Goal: Information Seeking & Learning: Understand process/instructions

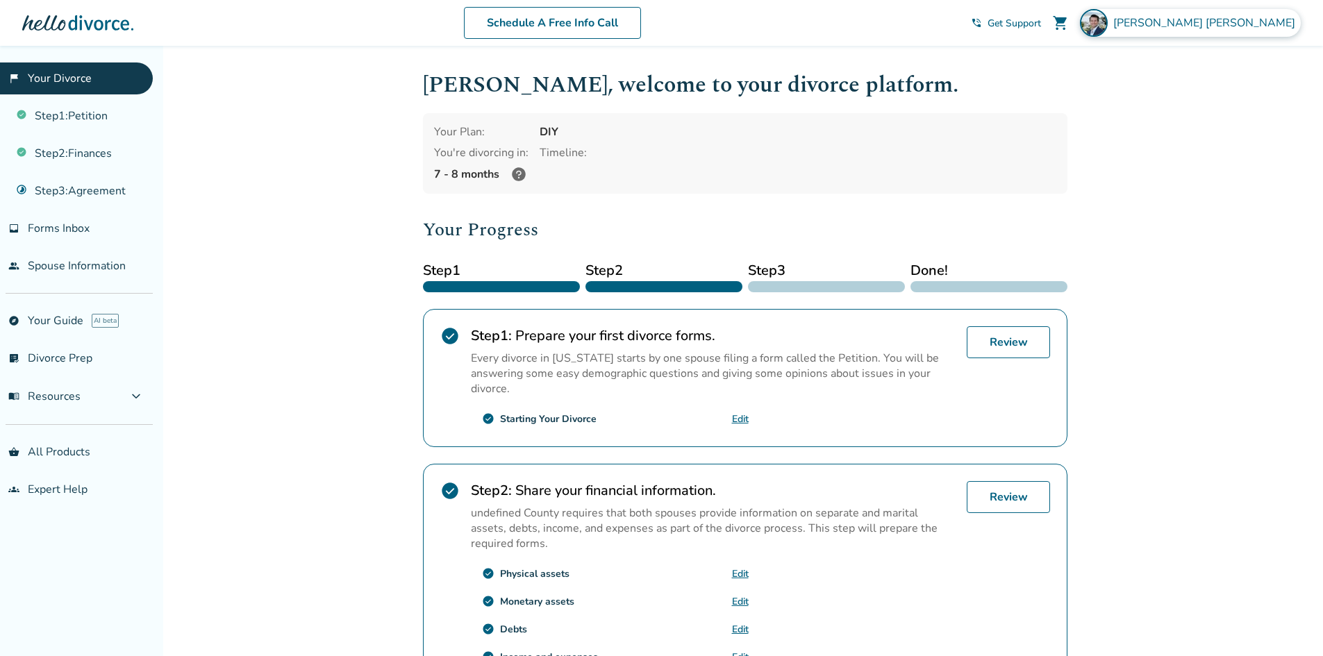
click at [1210, 33] on div "[PERSON_NAME]" at bounding box center [1190, 23] width 221 height 28
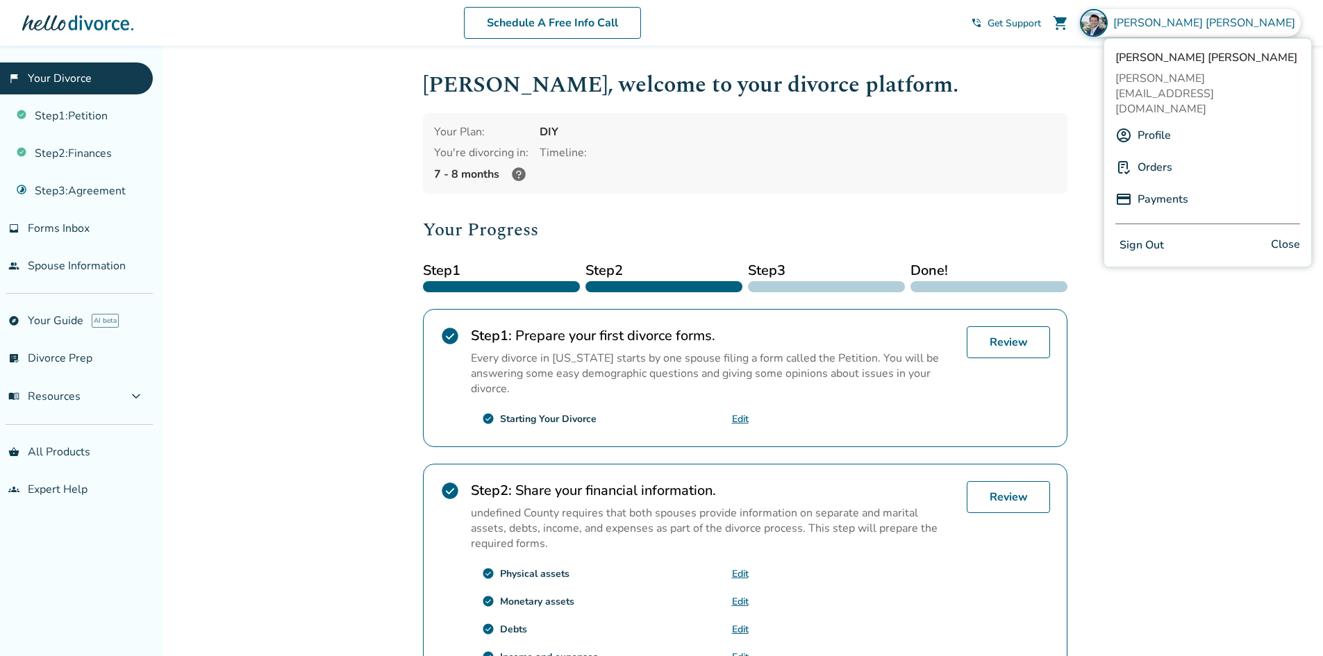
click at [1157, 122] on link "Profile" at bounding box center [1153, 135] width 33 height 26
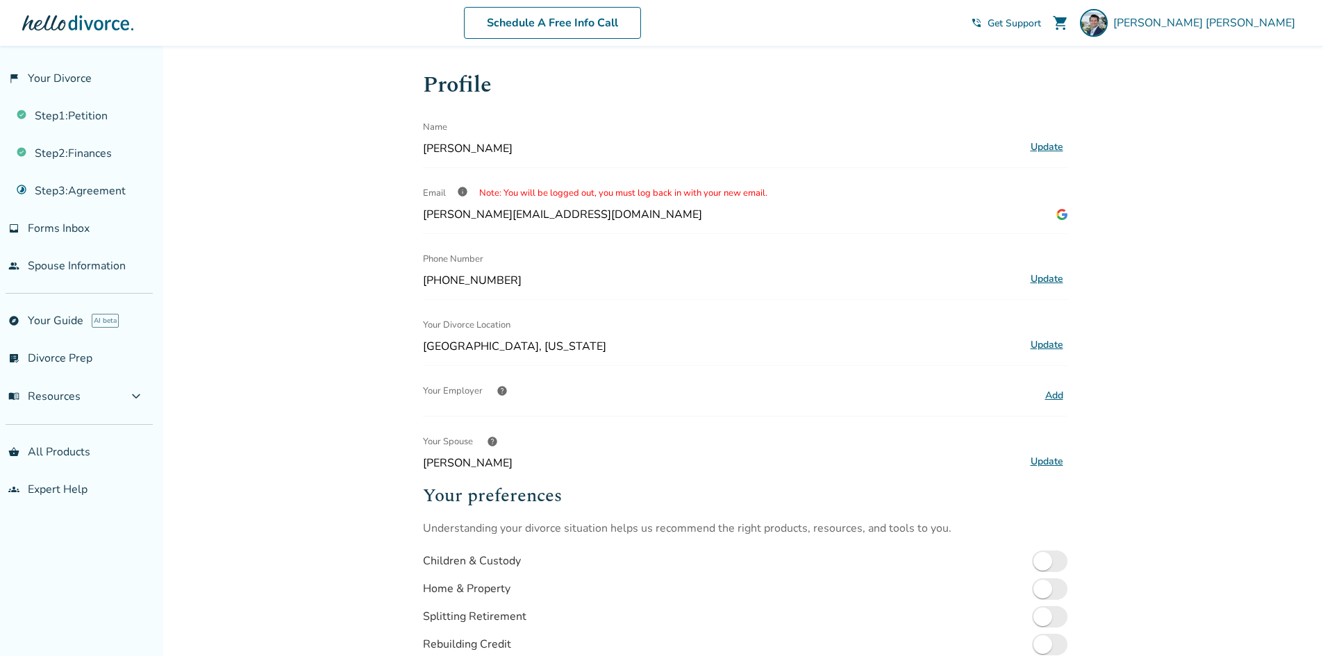
click at [73, 35] on div at bounding box center [77, 23] width 111 height 28
click at [66, 74] on link "flag_2 Your Divorce" at bounding box center [76, 78] width 153 height 32
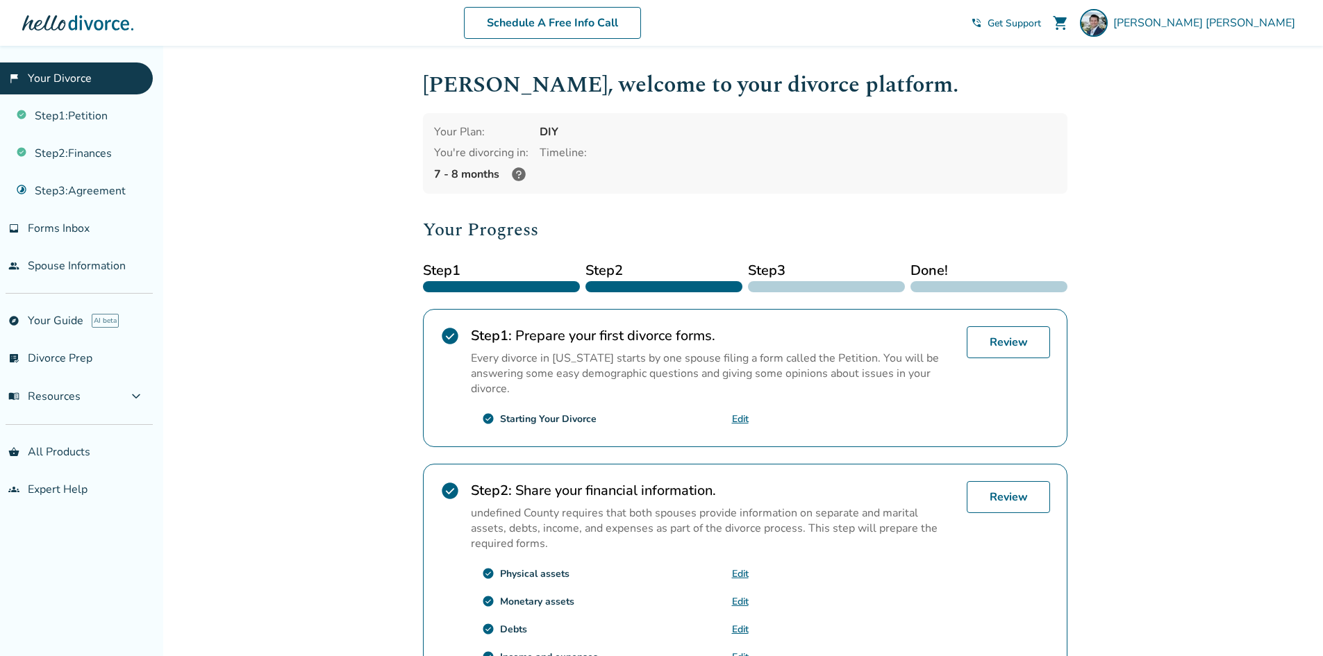
click at [1195, 373] on div "Added to cart [PERSON_NAME] , welcome to your divorce platform. Your Plan: DIY …" at bounding box center [661, 517] width 1323 height 943
click at [814, 290] on div at bounding box center [826, 286] width 157 height 11
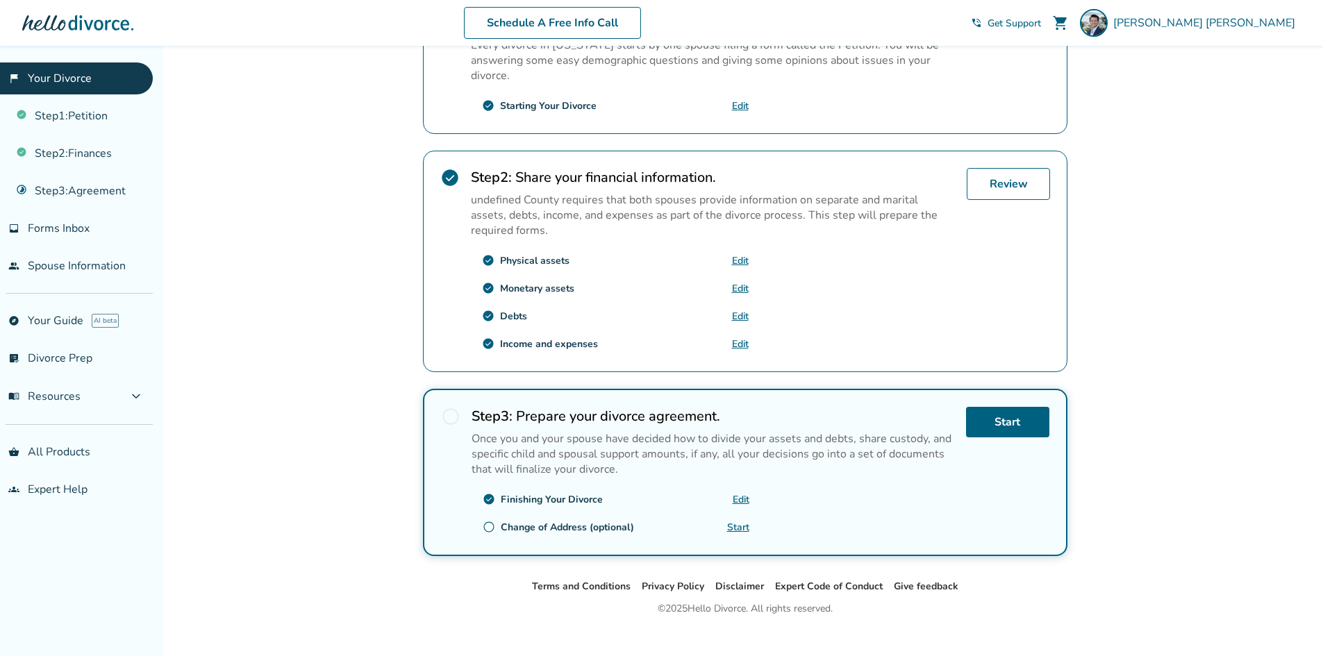
scroll to position [333, 0]
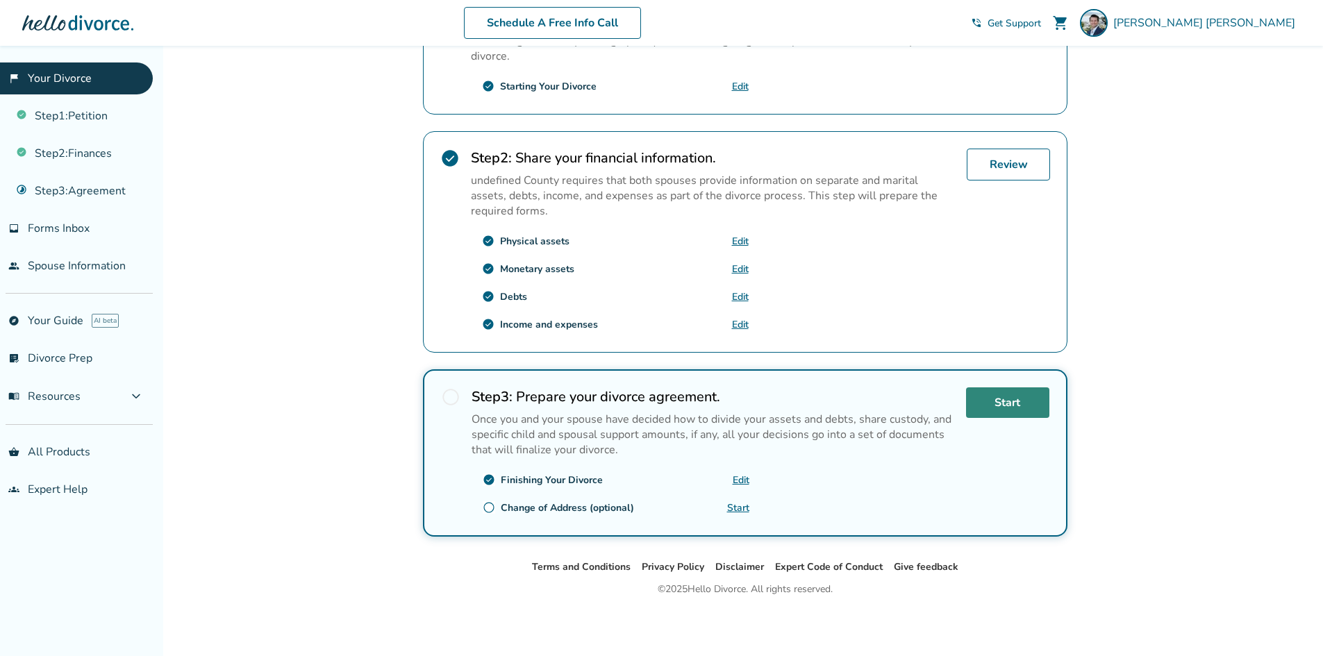
click at [994, 403] on link "Start" at bounding box center [1007, 402] width 83 height 31
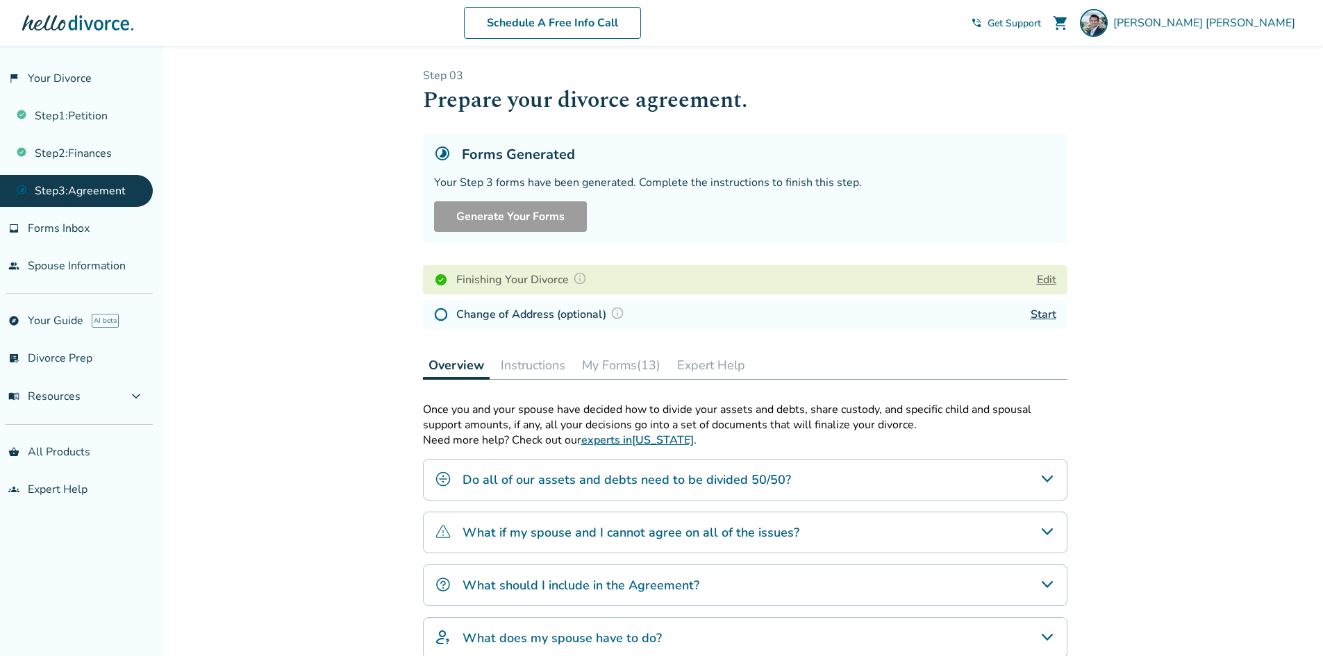
click at [601, 593] on h4 "What should I include in the Agreement?" at bounding box center [580, 585] width 237 height 18
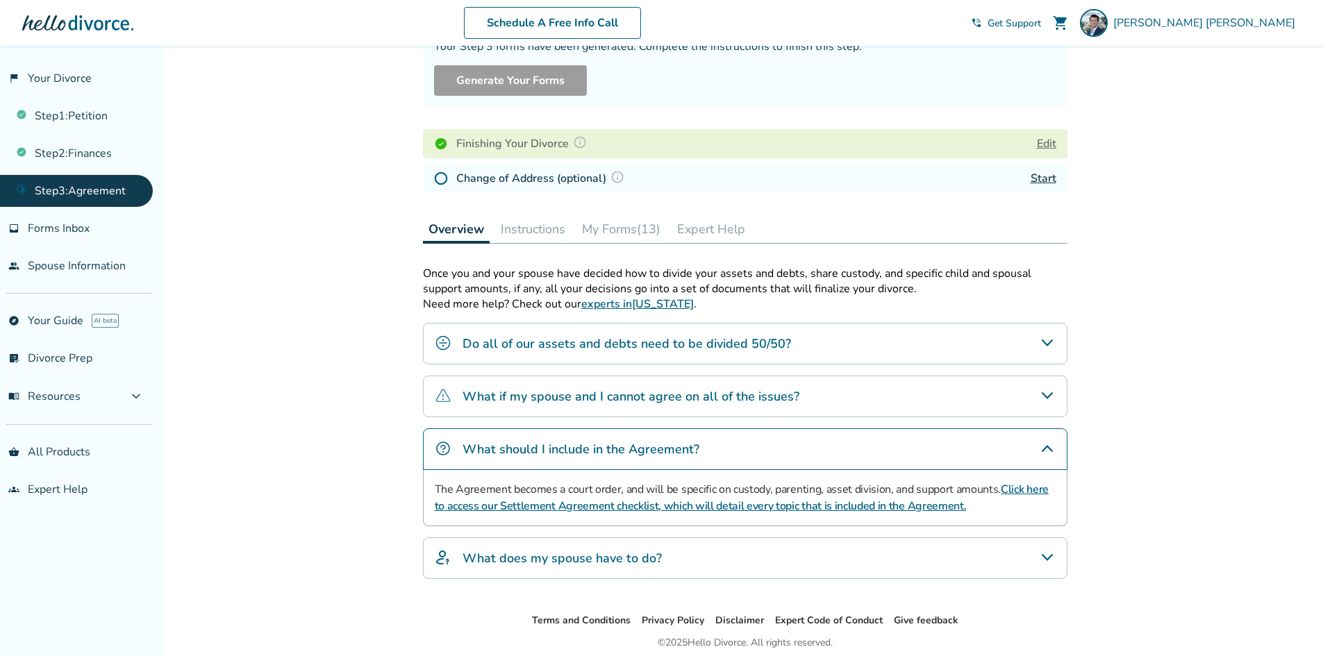
scroll to position [139, 0]
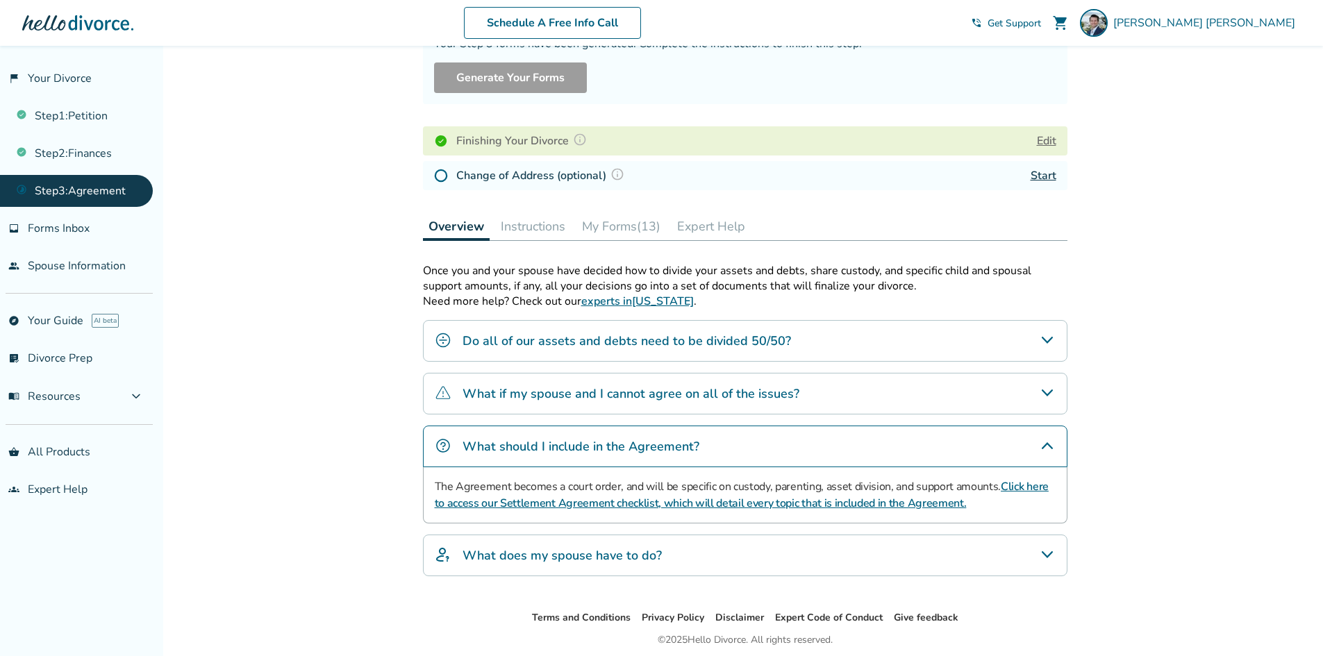
click at [664, 504] on link "Click here to access our Settlement Agreement checklist, which will detail ever…" at bounding box center [742, 495] width 614 height 32
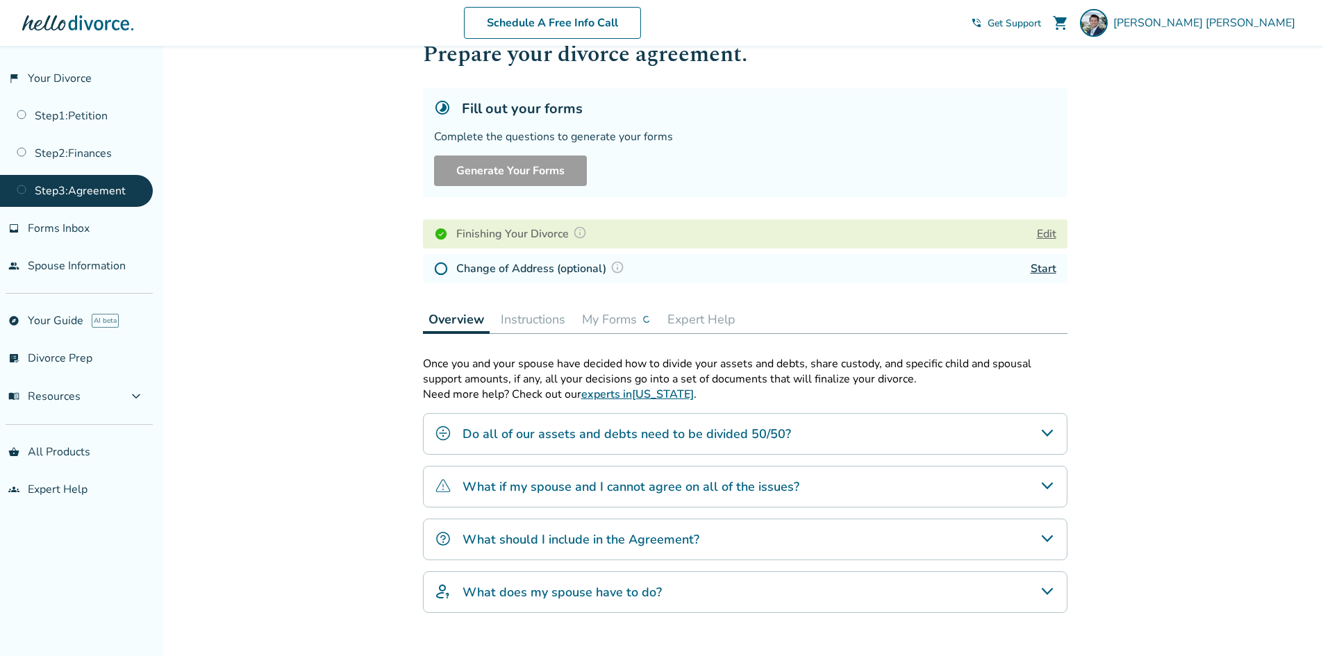
scroll to position [178, 0]
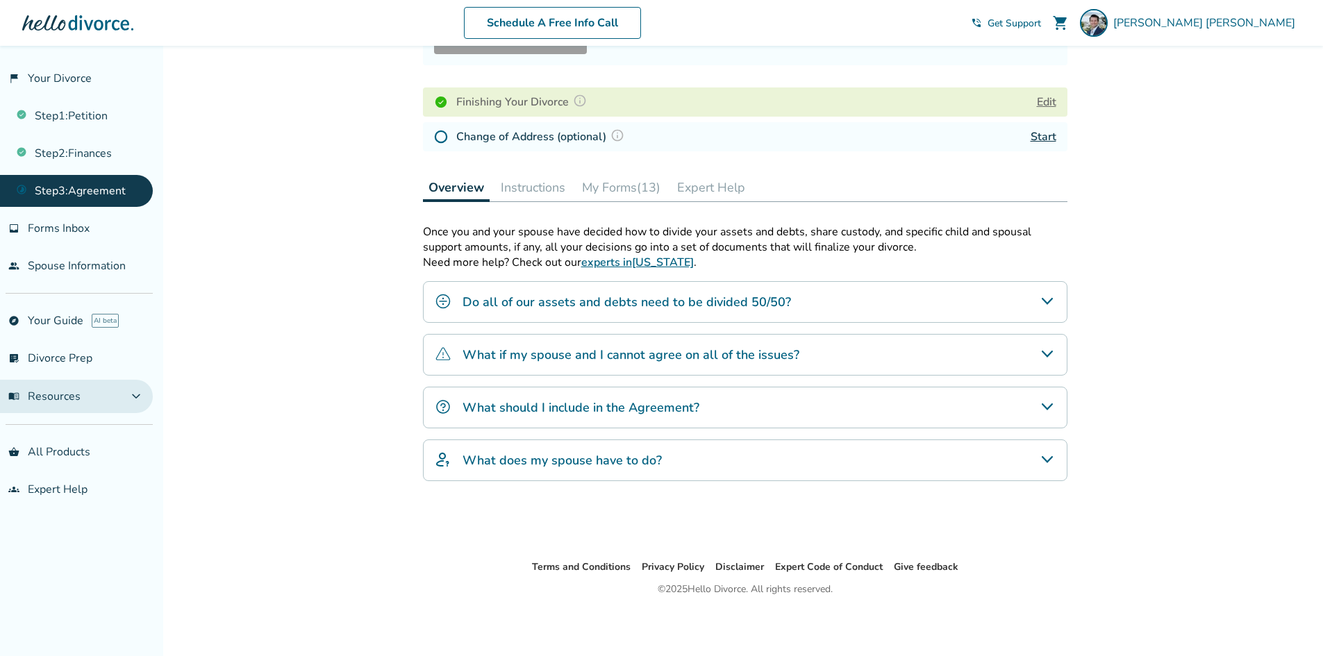
click at [62, 396] on span "menu_book Resources" at bounding box center [44, 396] width 72 height 15
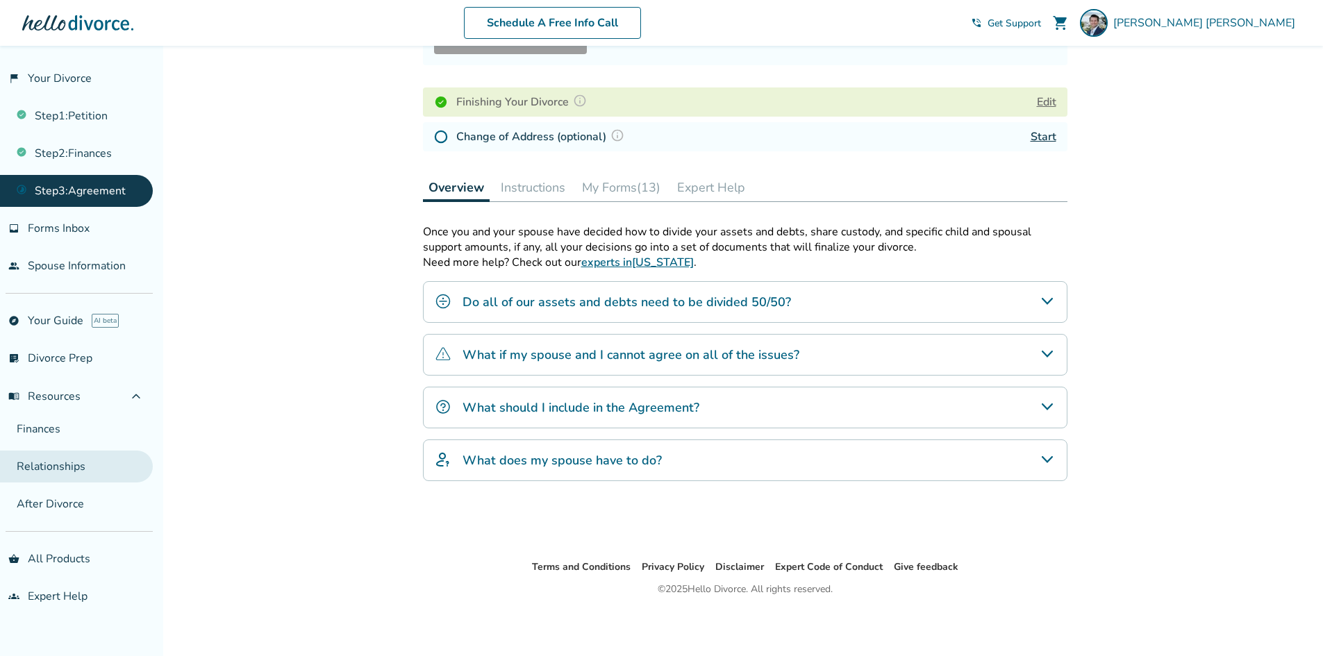
click at [58, 471] on link "Relationships" at bounding box center [76, 467] width 153 height 32
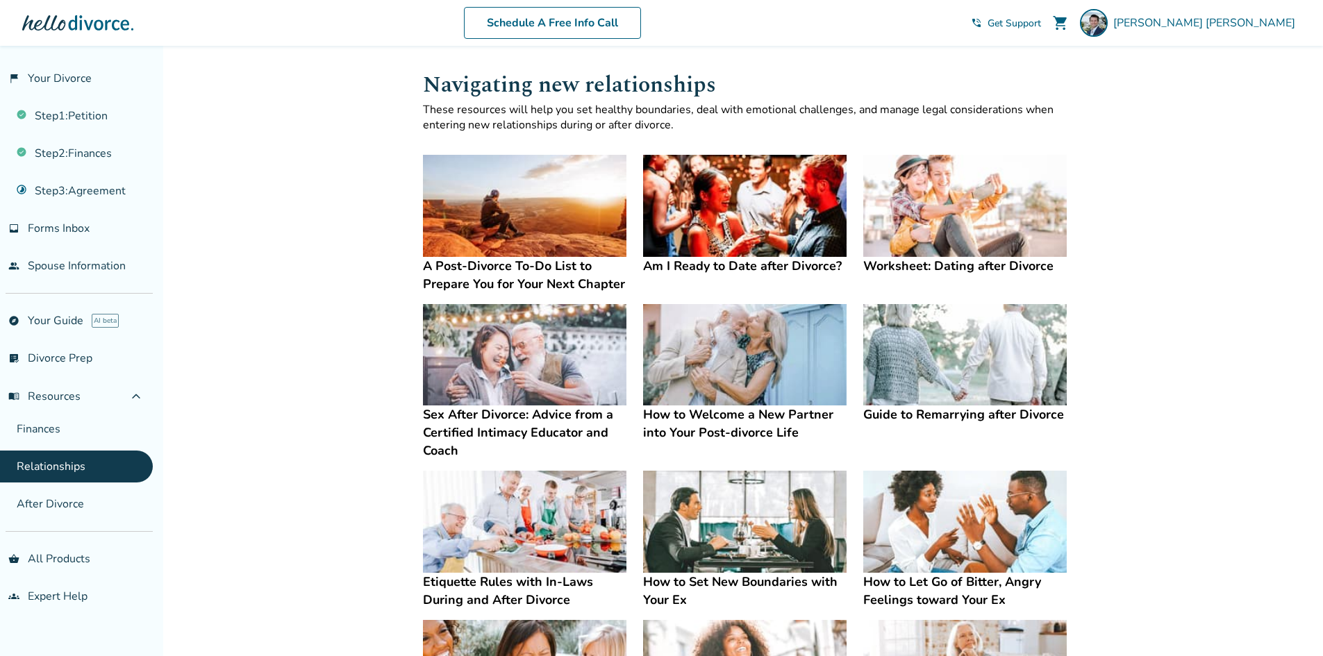
click at [1153, 433] on div "Added to cart Navigating new relationships These resources will help you set he…" at bounding box center [661, 471] width 1323 height 850
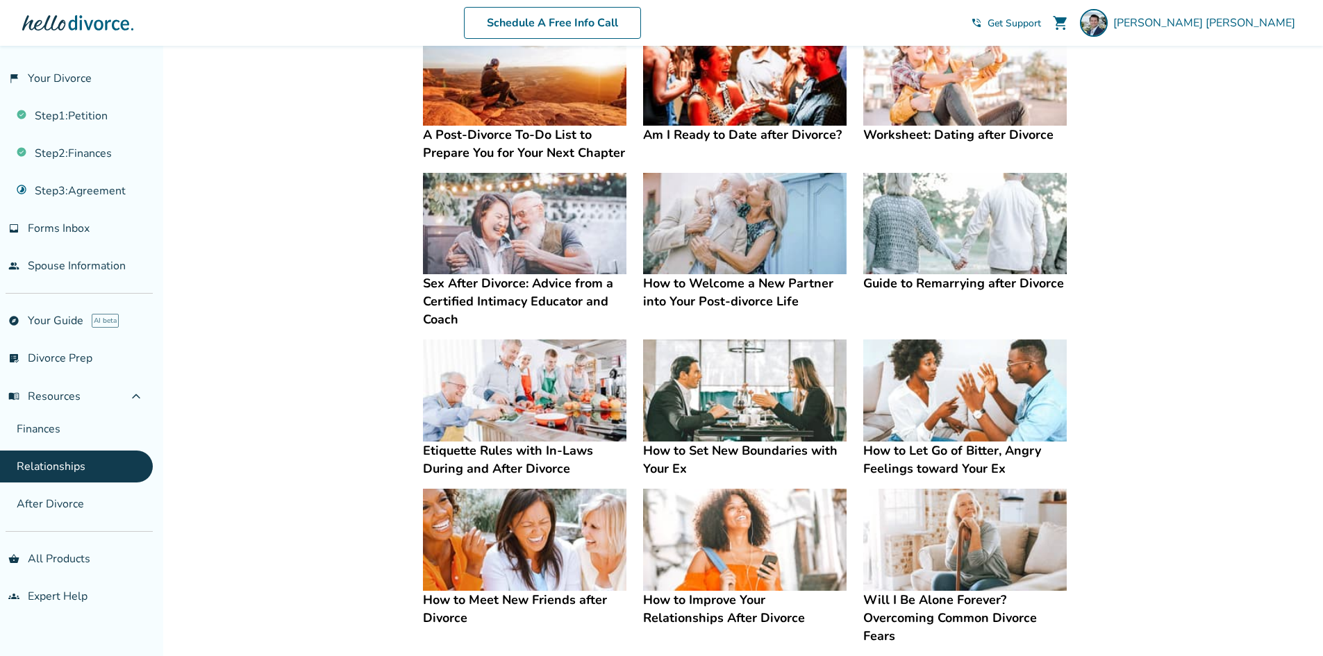
scroll to position [240, 0]
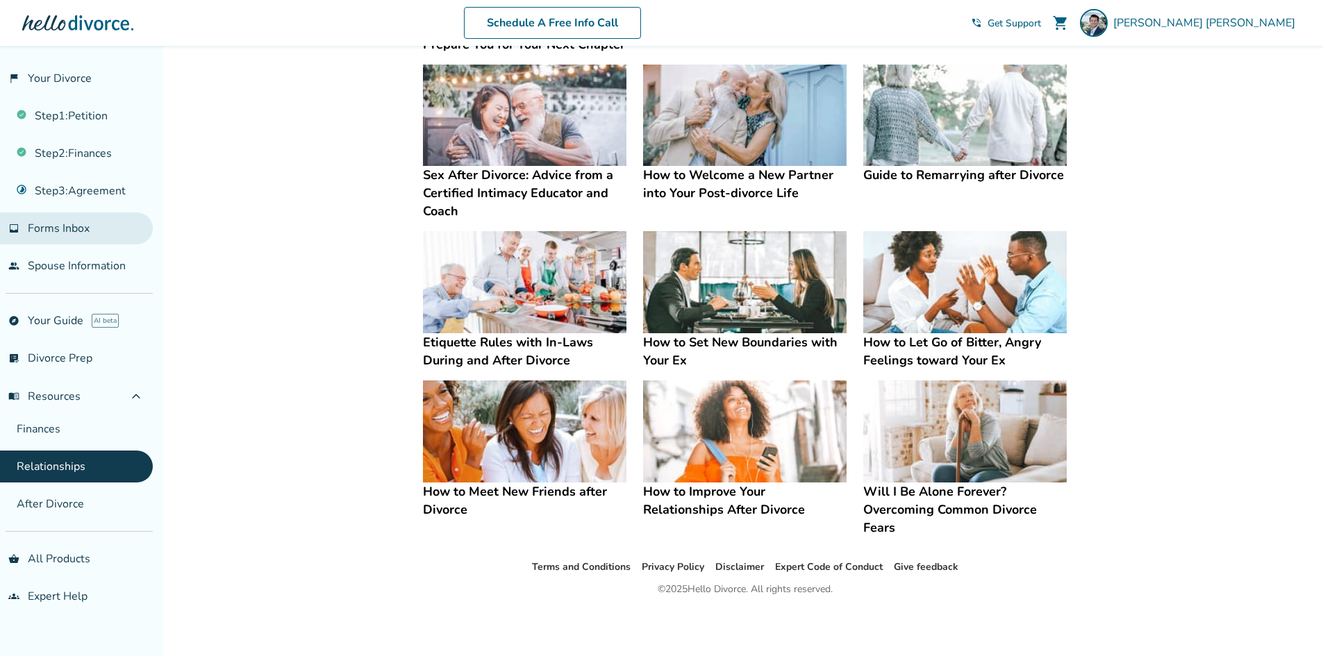
click at [85, 225] on span "Forms Inbox" at bounding box center [59, 228] width 62 height 15
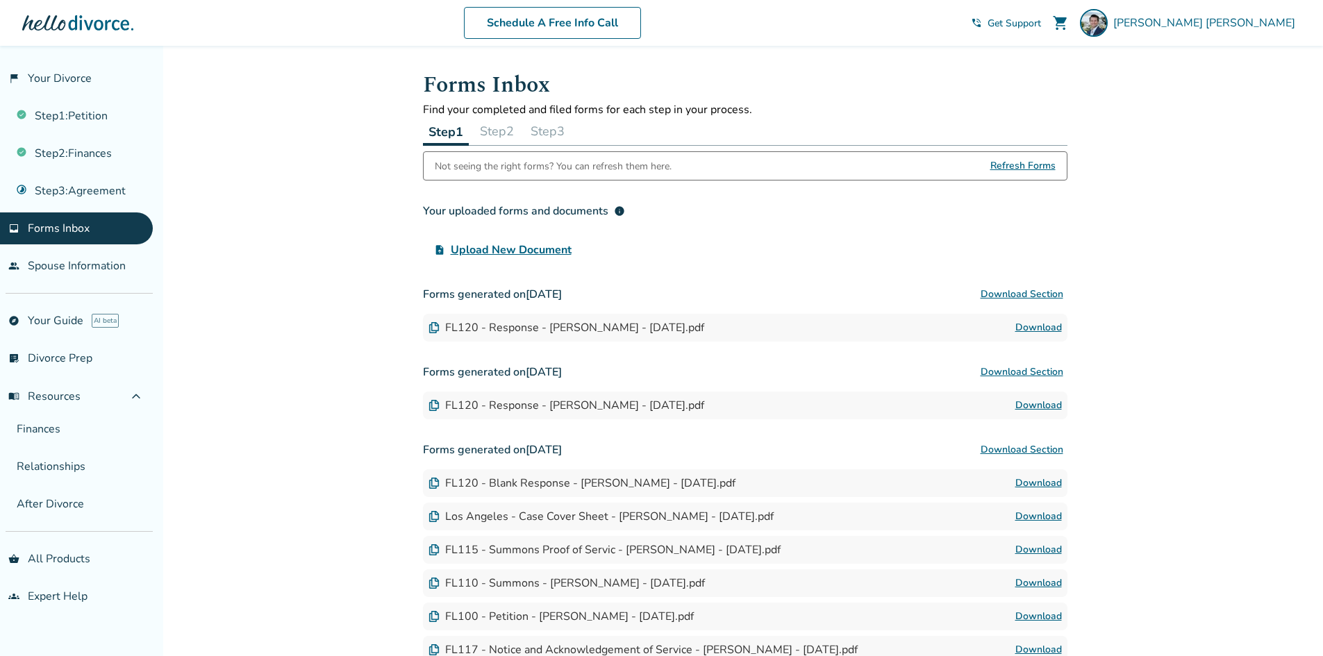
click at [510, 130] on button "Step 2" at bounding box center [496, 131] width 45 height 28
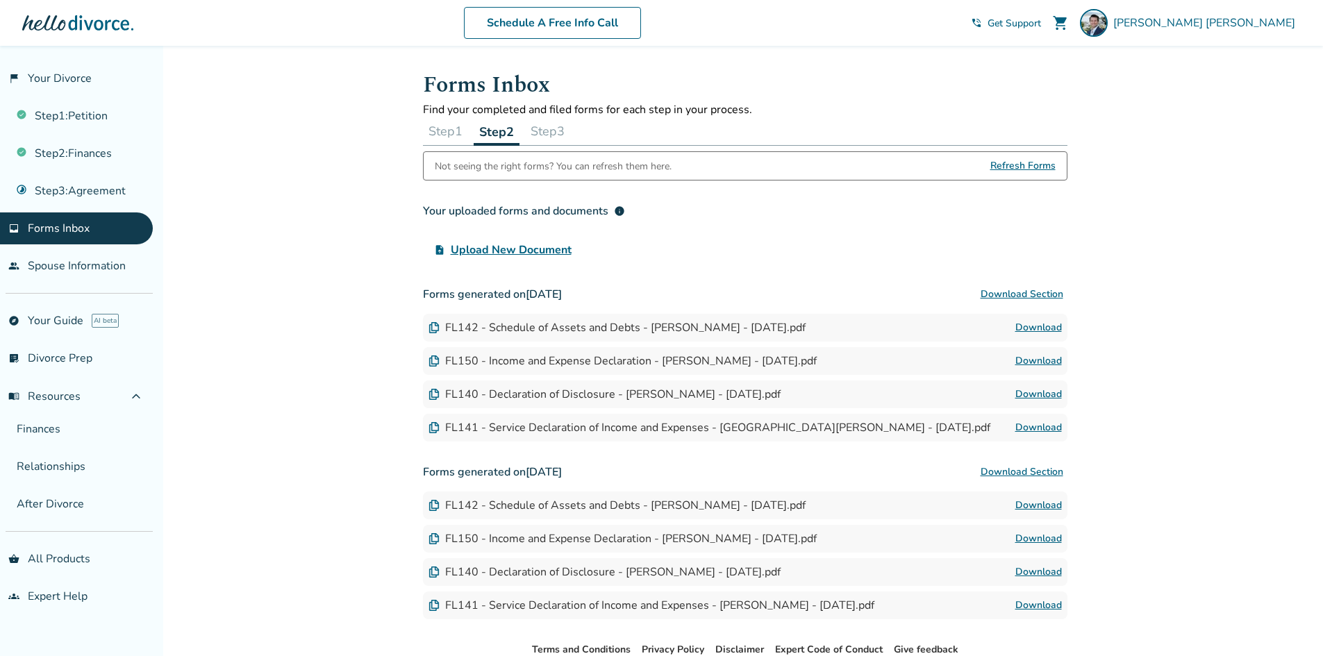
click at [567, 140] on button "Step 3" at bounding box center [547, 131] width 45 height 28
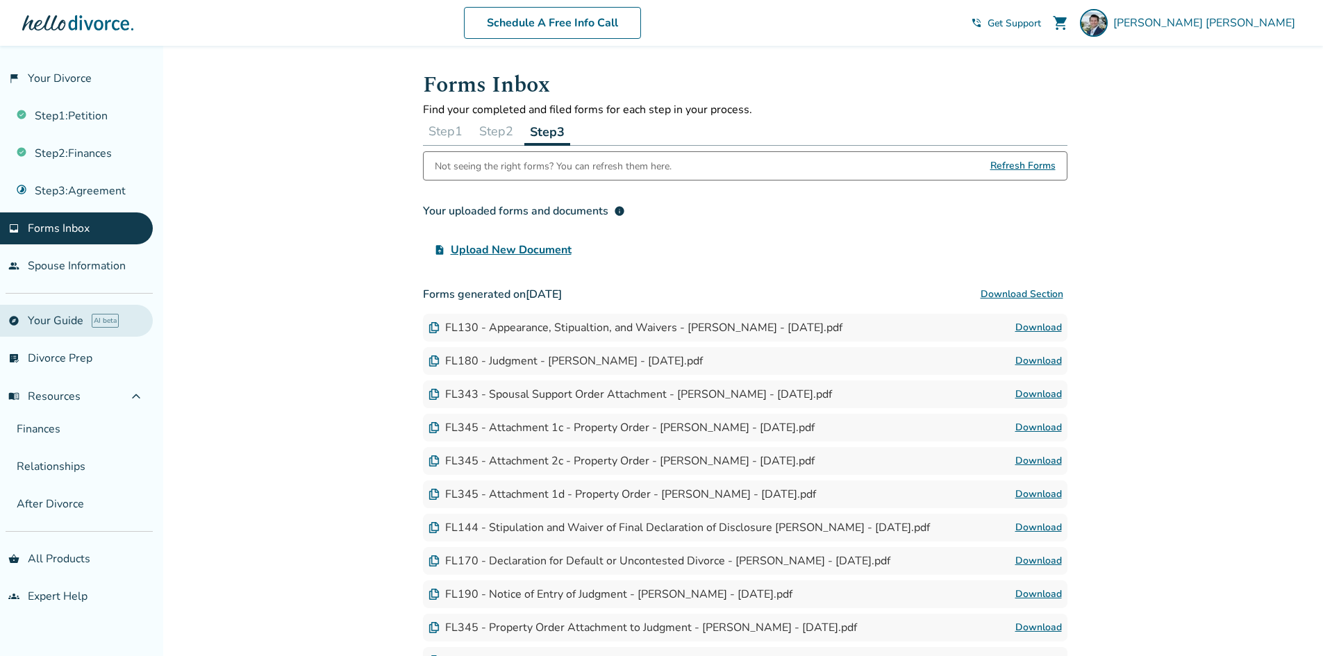
click at [62, 324] on link "explore Your Guide AI beta" at bounding box center [76, 321] width 153 height 32
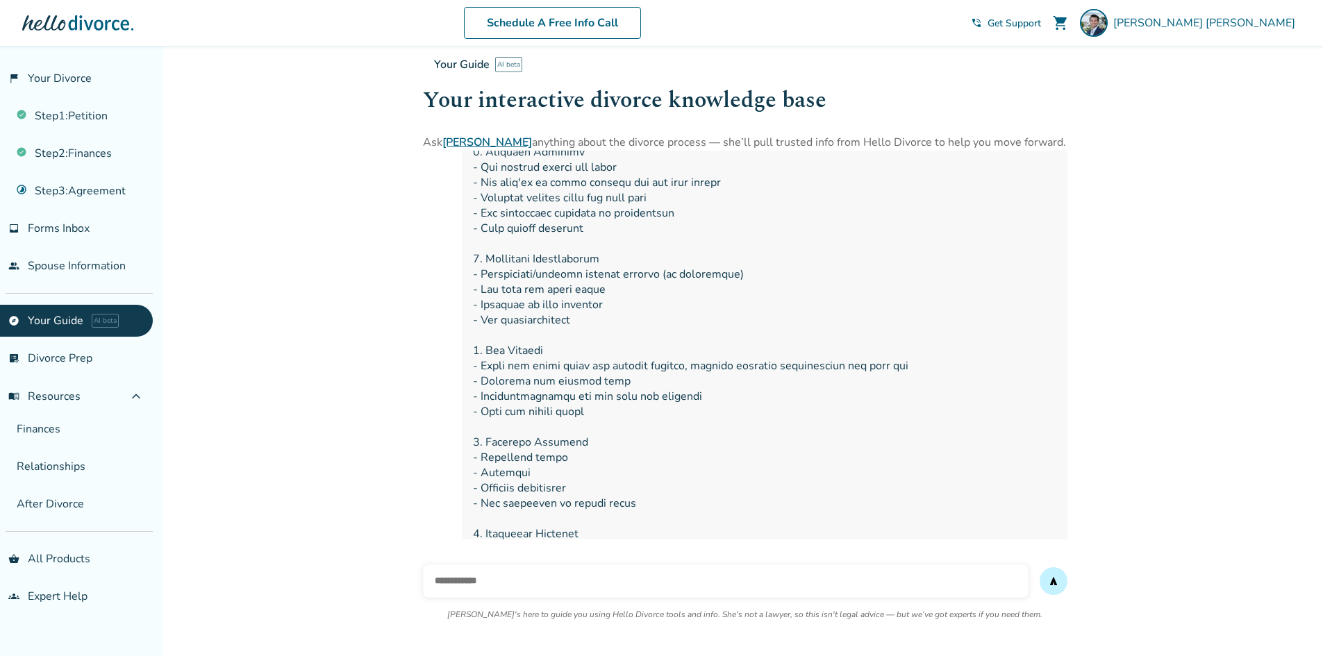
scroll to position [1094, 0]
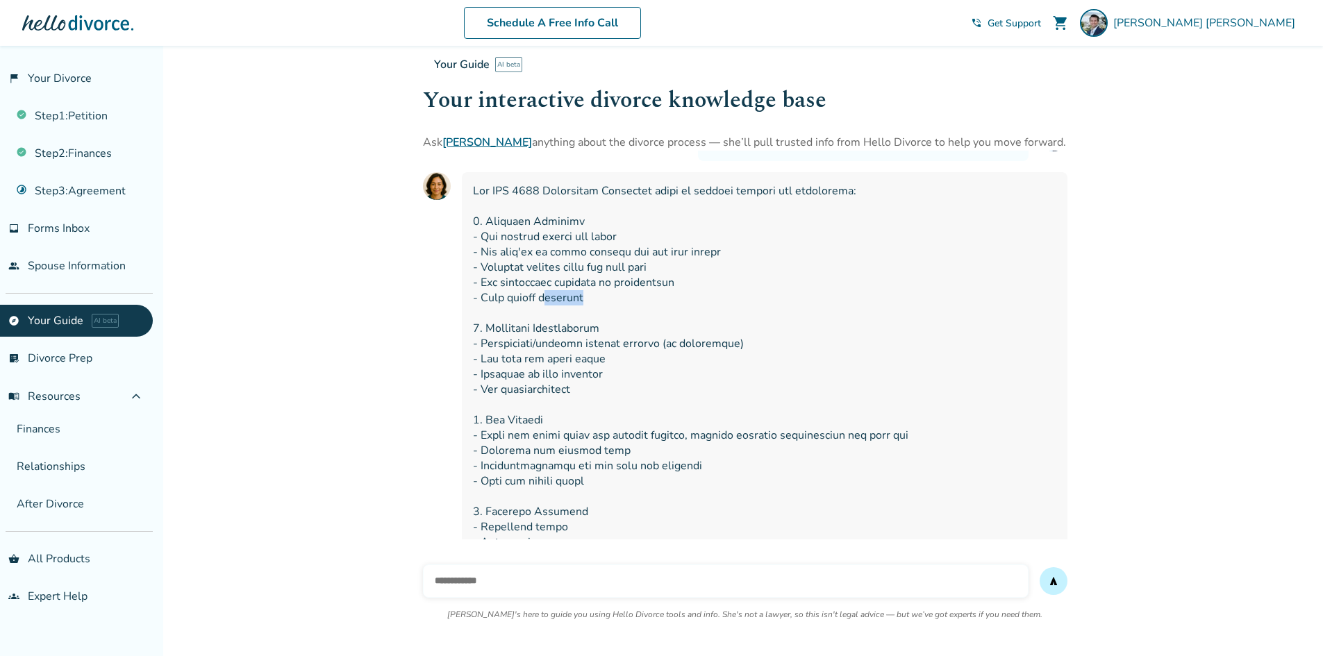
drag, startPoint x: 542, startPoint y: 295, endPoint x: 643, endPoint y: 298, distance: 100.7
click at [634, 298] on span at bounding box center [764, 458] width 583 height 550
click at [643, 298] on span at bounding box center [764, 458] width 583 height 550
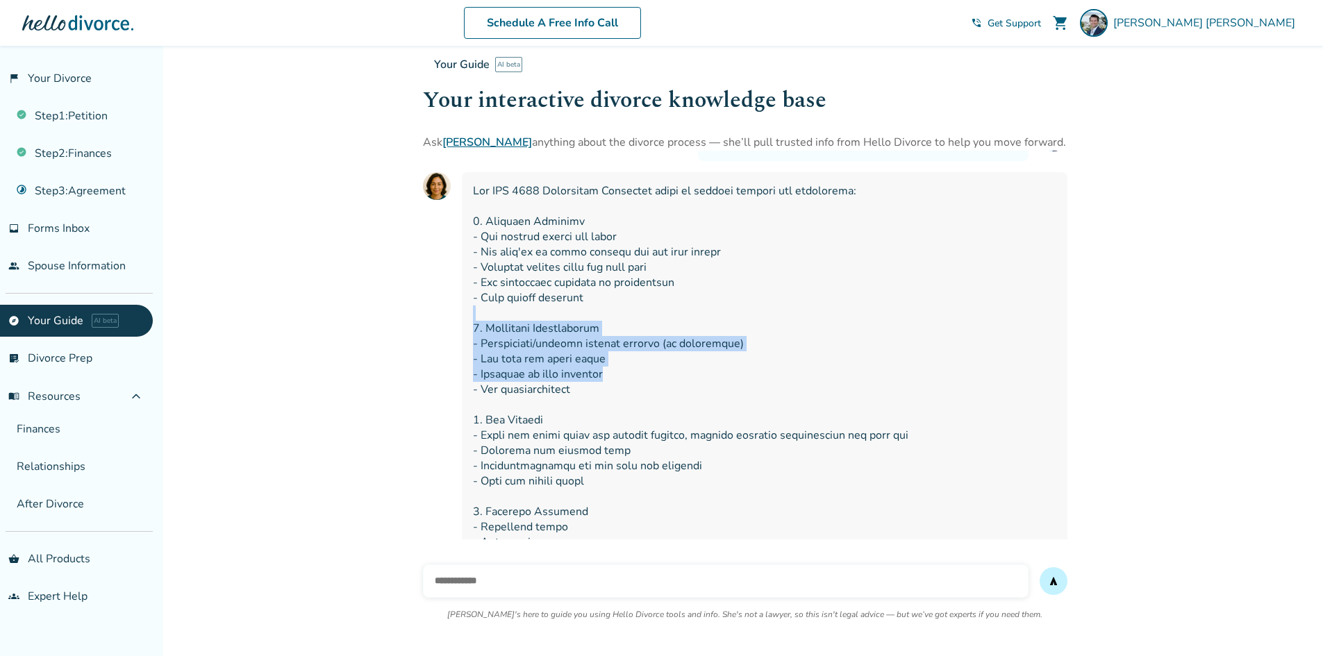
drag, startPoint x: 632, startPoint y: 319, endPoint x: 629, endPoint y: 369, distance: 50.8
click at [629, 369] on span at bounding box center [764, 458] width 583 height 550
click at [628, 369] on span at bounding box center [764, 458] width 583 height 550
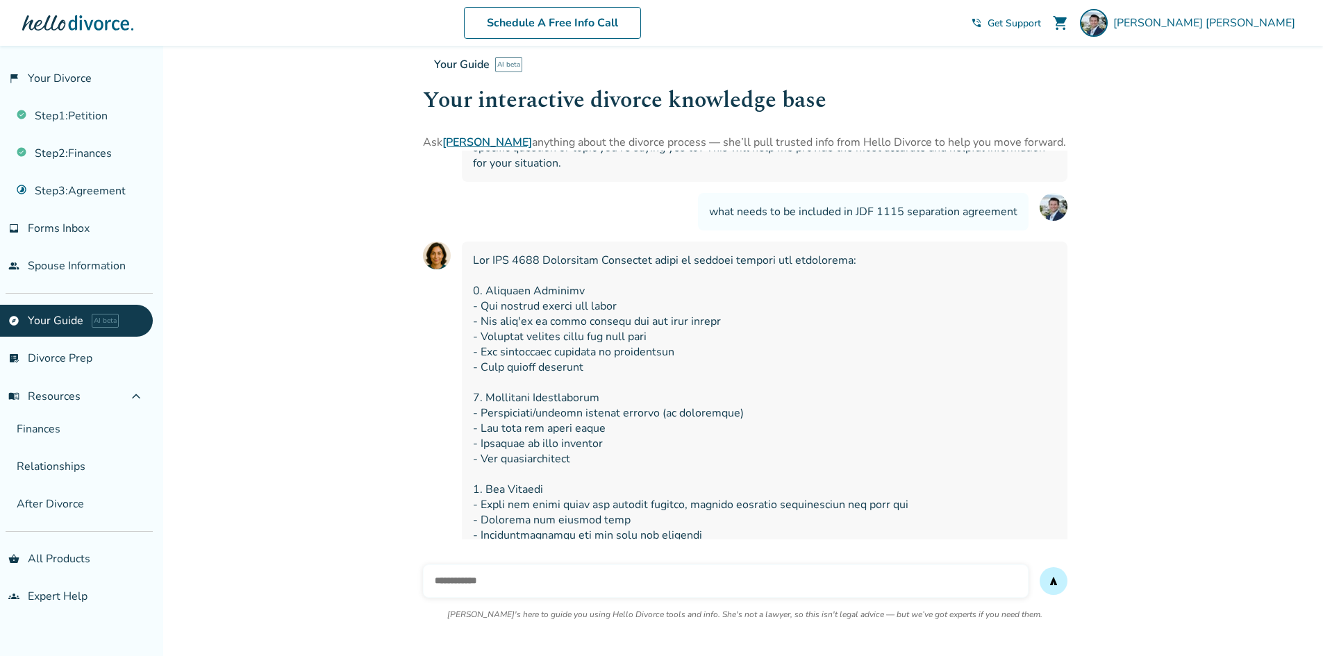
scroll to position [955, 0]
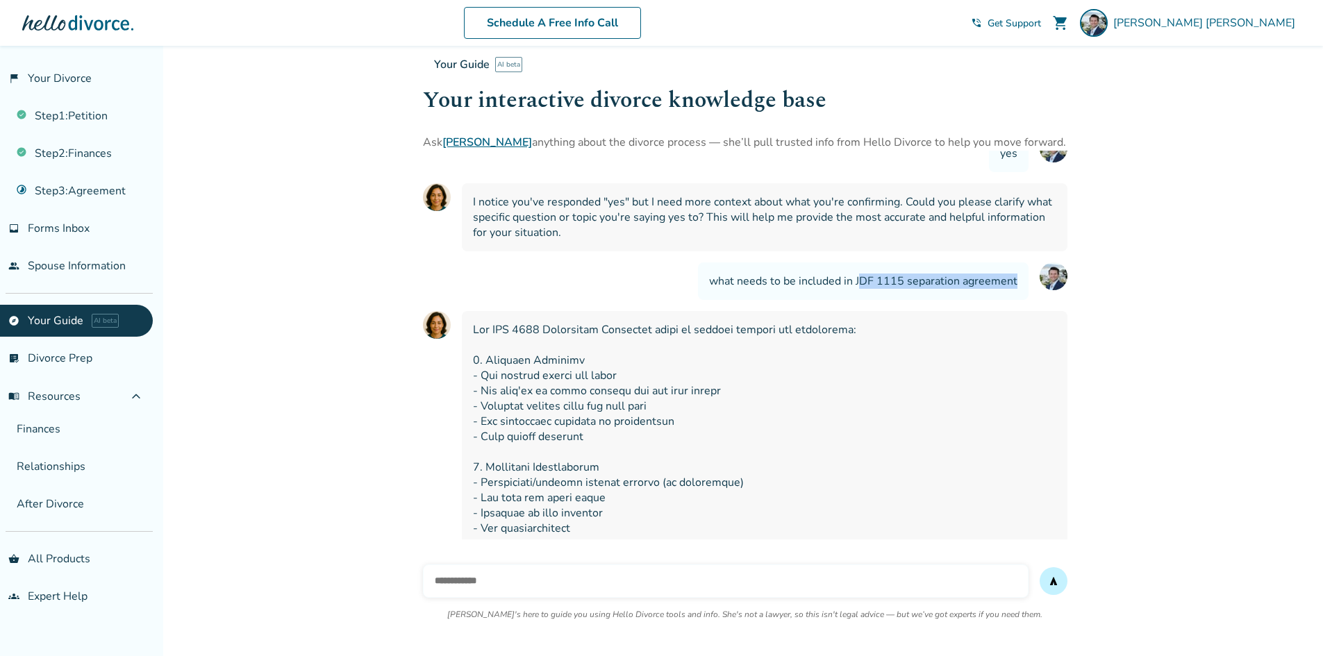
drag, startPoint x: 860, startPoint y: 278, endPoint x: 1021, endPoint y: 277, distance: 161.1
click at [1021, 277] on div "what needs to be included in JDF 1115 separation agreement" at bounding box center [863, 280] width 330 height 37
copy span "DF 1115 separation agreement"
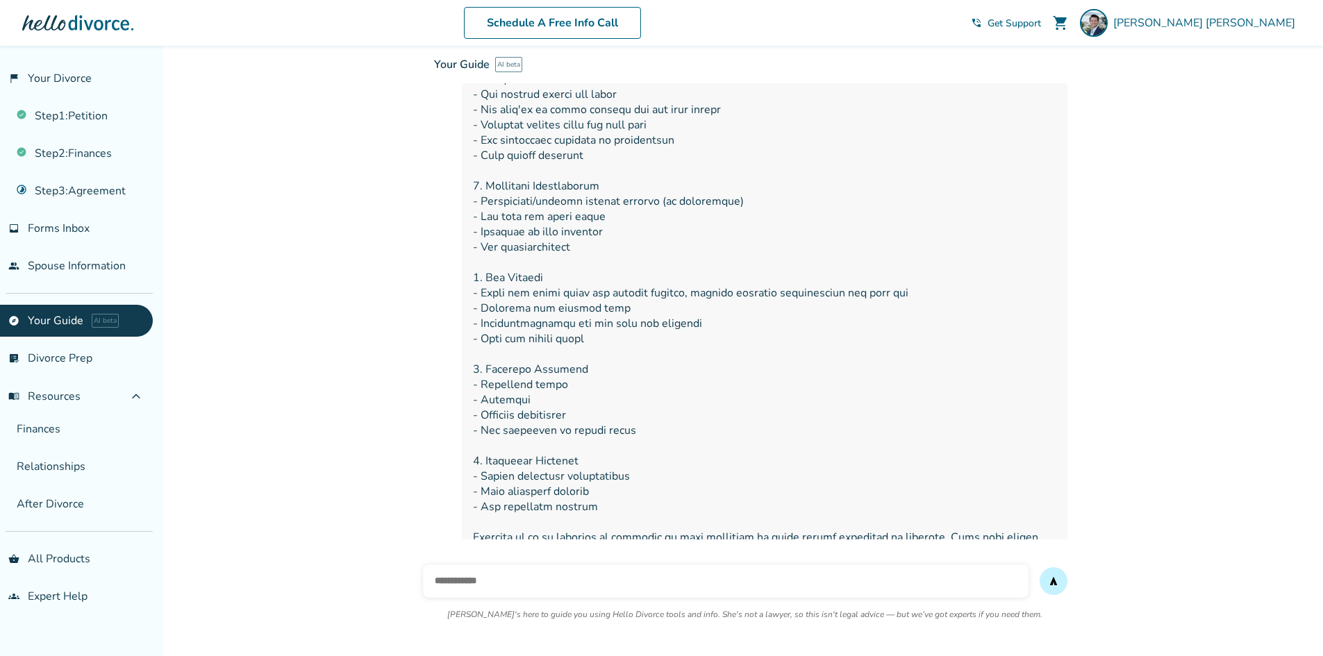
scroll to position [1302, 0]
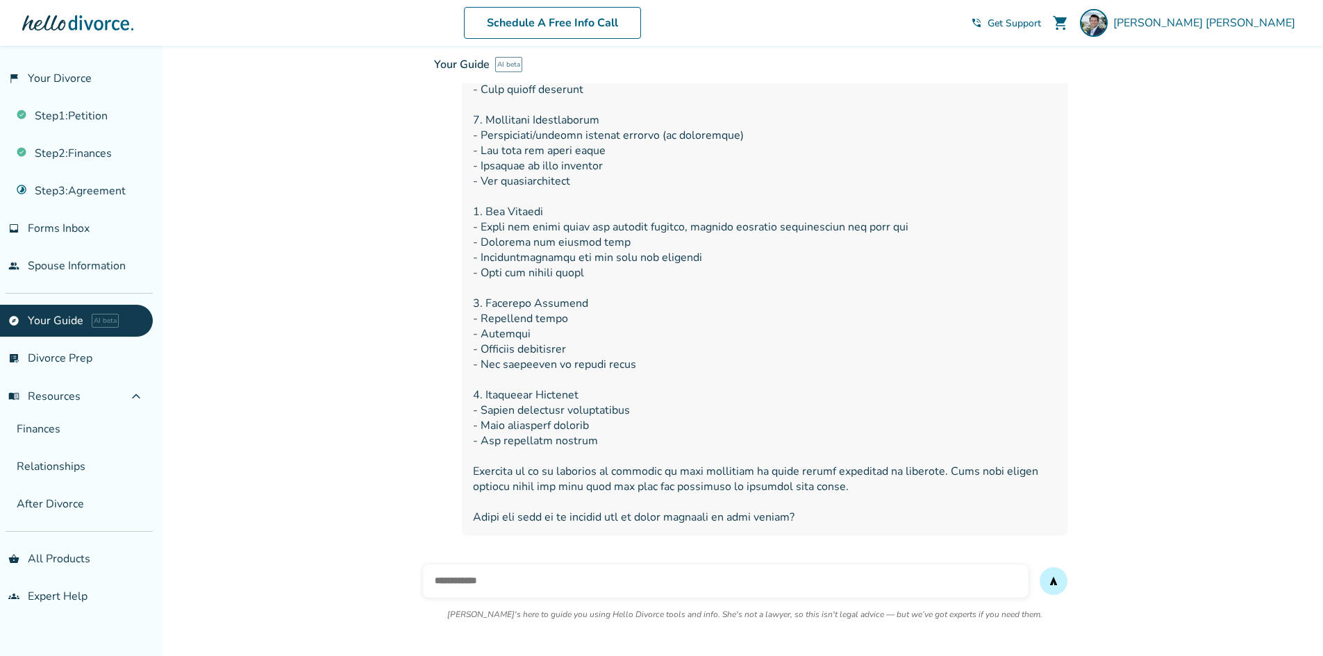
click at [642, 565] on input "text" at bounding box center [725, 580] width 605 height 33
type input "**********"
click at [1039, 567] on button "send" at bounding box center [1053, 581] width 28 height 28
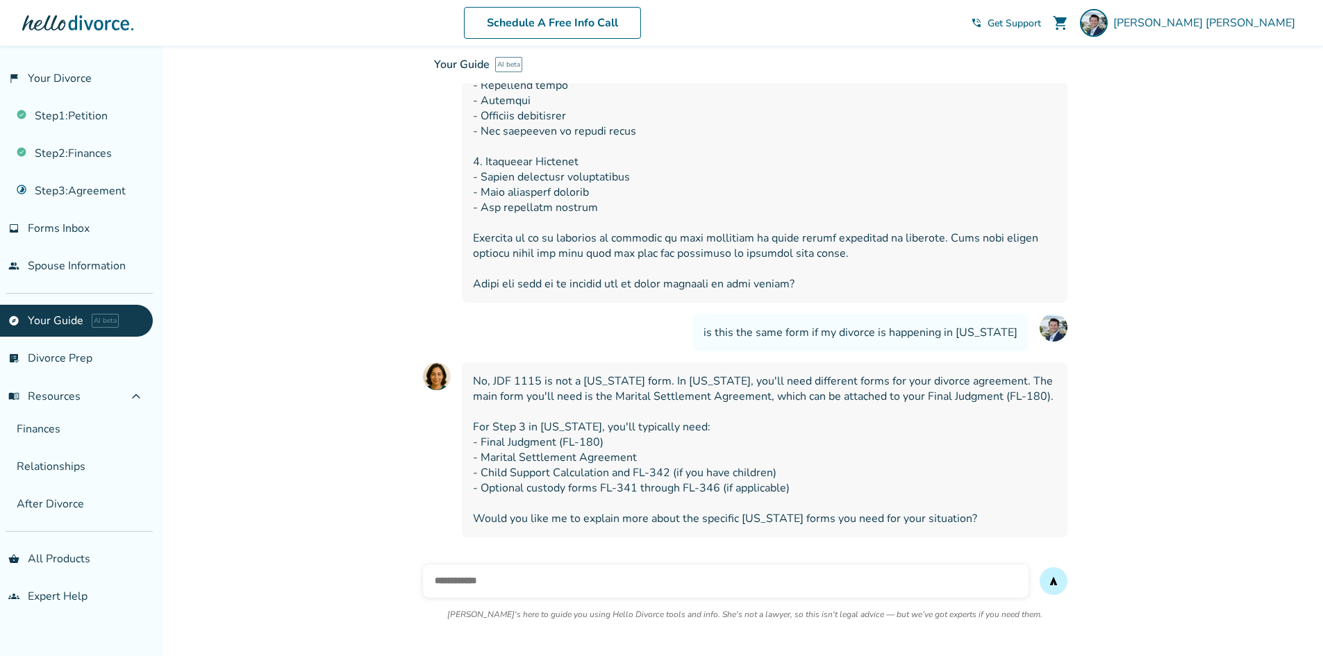
scroll to position [1537, 0]
drag, startPoint x: 478, startPoint y: 395, endPoint x: 824, endPoint y: 399, distance: 345.8
click at [824, 399] on span "No, JDF 1115 is not a California form. In California, you'll need different for…" at bounding box center [764, 448] width 583 height 153
drag, startPoint x: 571, startPoint y: 455, endPoint x: 607, endPoint y: 455, distance: 36.8
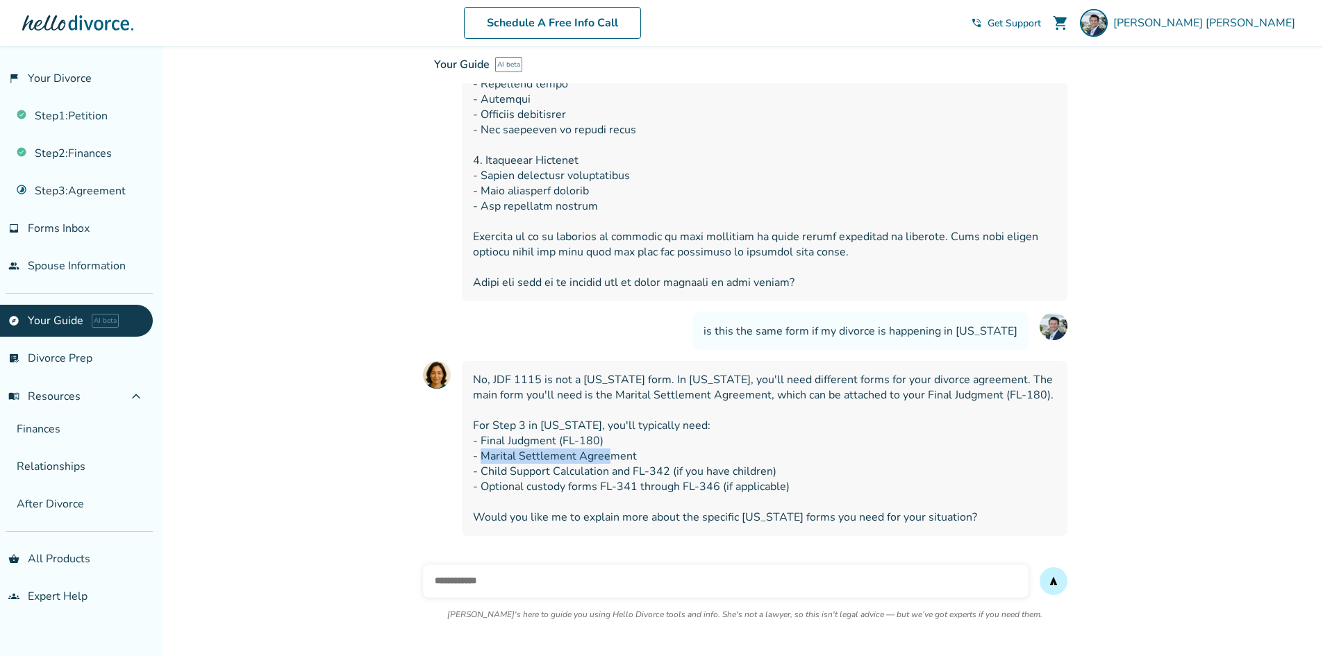
click at [607, 455] on span "No, JDF 1115 is not a California form. In California, you'll need different for…" at bounding box center [764, 448] width 583 height 153
drag, startPoint x: 488, startPoint y: 473, endPoint x: 628, endPoint y: 471, distance: 139.6
click at [628, 471] on span "No, JDF 1115 is not a California form. In California, you'll need different for…" at bounding box center [764, 448] width 583 height 153
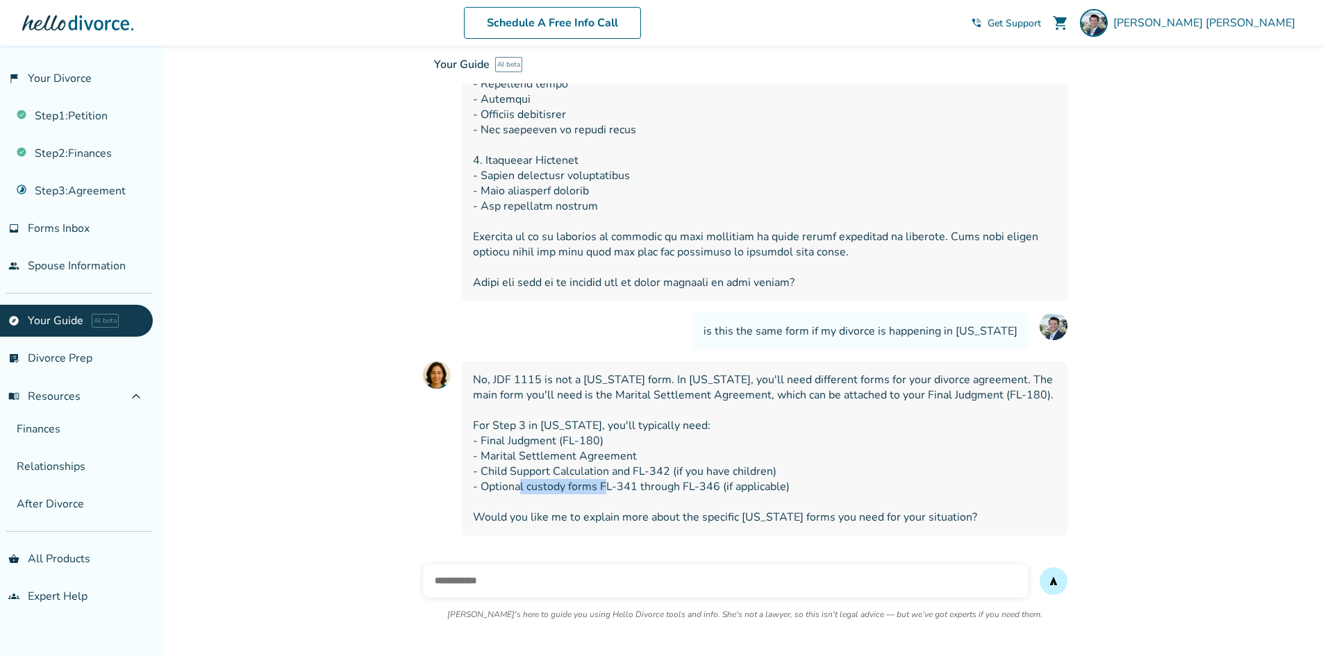
drag, startPoint x: 519, startPoint y: 487, endPoint x: 603, endPoint y: 482, distance: 84.1
click at [603, 482] on span "No, JDF 1115 is not a California form. In California, you'll need different for…" at bounding box center [764, 448] width 583 height 153
click at [530, 455] on span "No, JDF 1115 is not a California form. In California, you'll need different for…" at bounding box center [764, 448] width 583 height 153
drag, startPoint x: 489, startPoint y: 455, endPoint x: 699, endPoint y: 457, distance: 210.4
click at [699, 457] on span "No, JDF 1115 is not a California form. In California, you'll need different for…" at bounding box center [764, 448] width 583 height 153
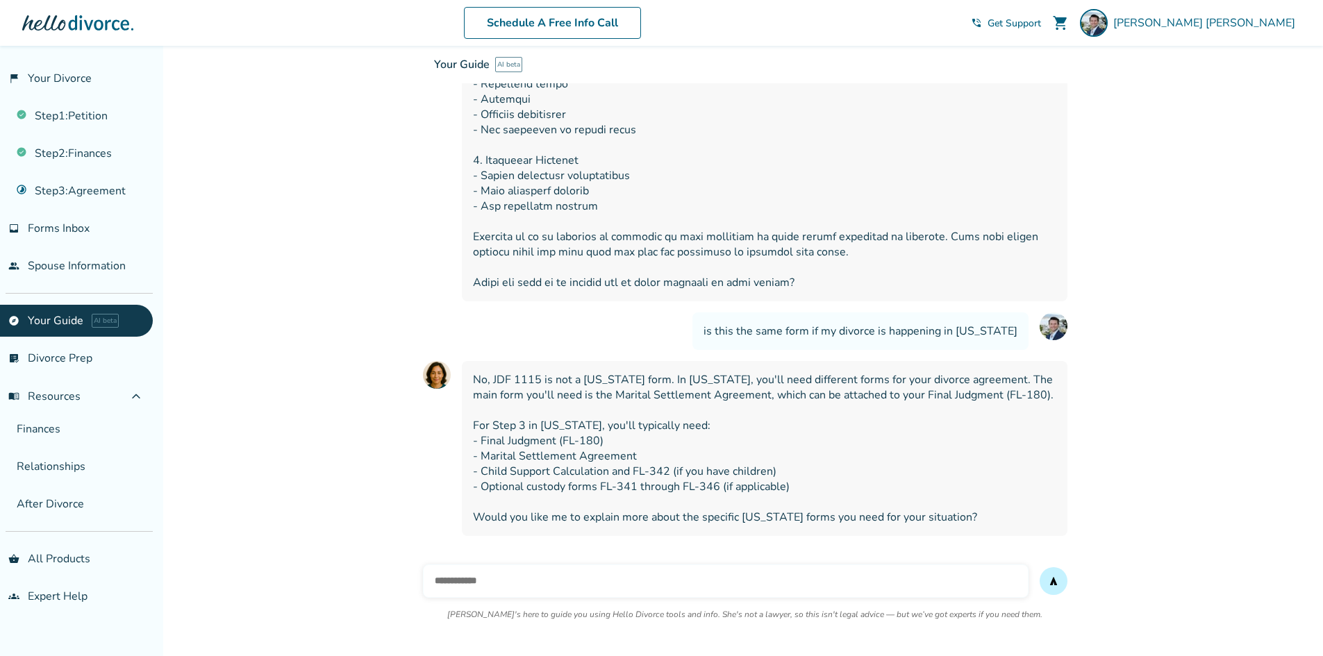
click at [533, 492] on span "No, JDF 1115 is not a California form. In California, you'll need different for…" at bounding box center [764, 448] width 583 height 153
click at [560, 484] on span "No, JDF 1115 is not a California form. In California, you'll need different for…" at bounding box center [764, 448] width 583 height 153
click at [567, 583] on input "text" at bounding box center [725, 580] width 605 height 33
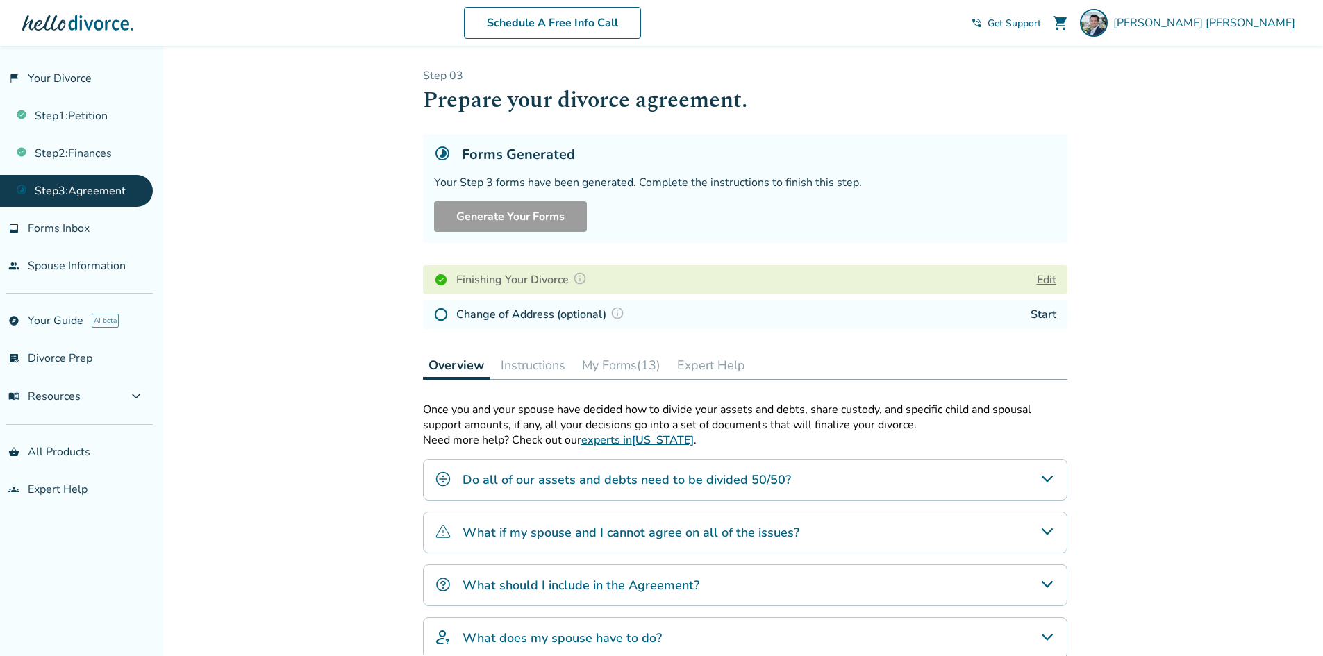
click at [576, 275] on img at bounding box center [580, 278] width 14 height 14
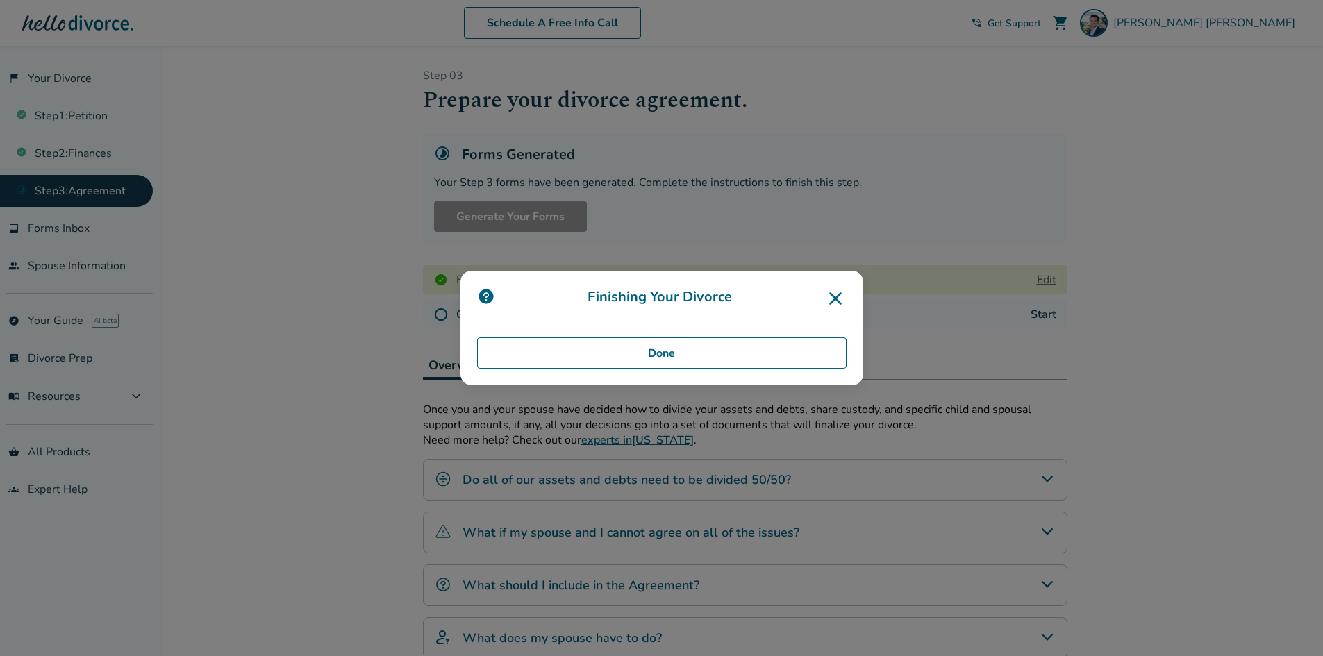
click at [495, 299] on img at bounding box center [486, 296] width 18 height 18
click at [494, 296] on img at bounding box center [486, 296] width 18 height 18
click at [493, 296] on img at bounding box center [486, 296] width 18 height 18
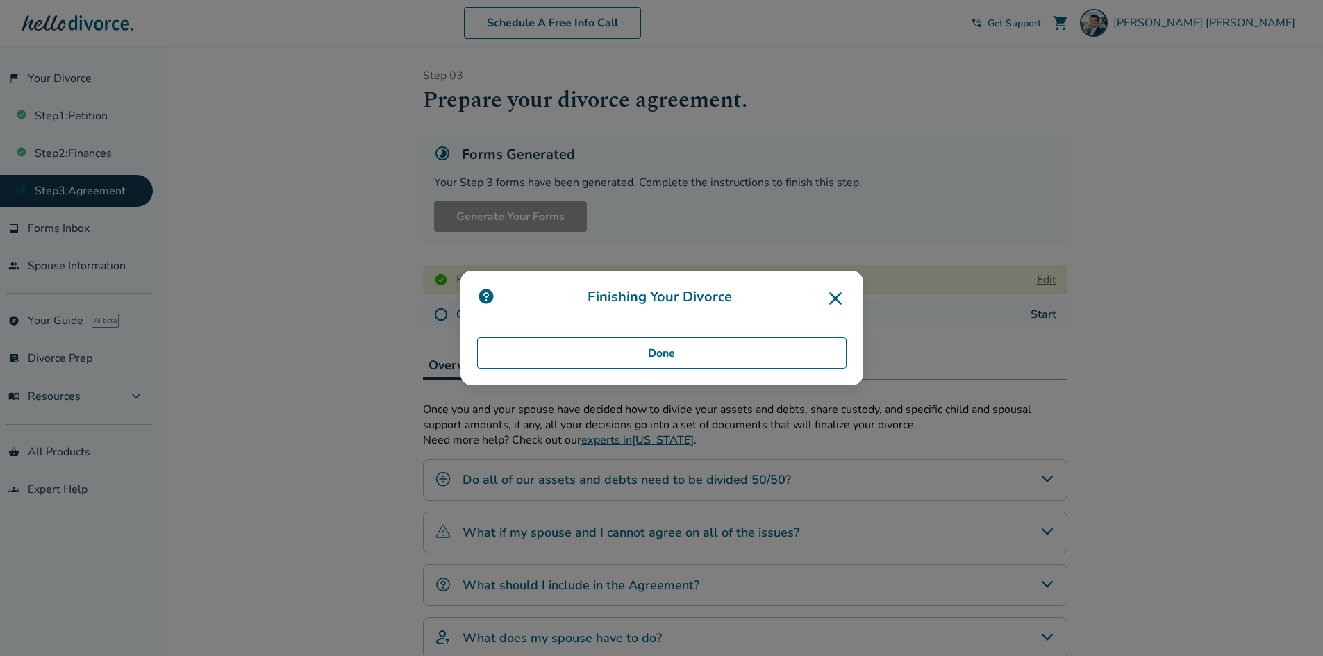
click at [702, 358] on button "Done" at bounding box center [661, 353] width 369 height 32
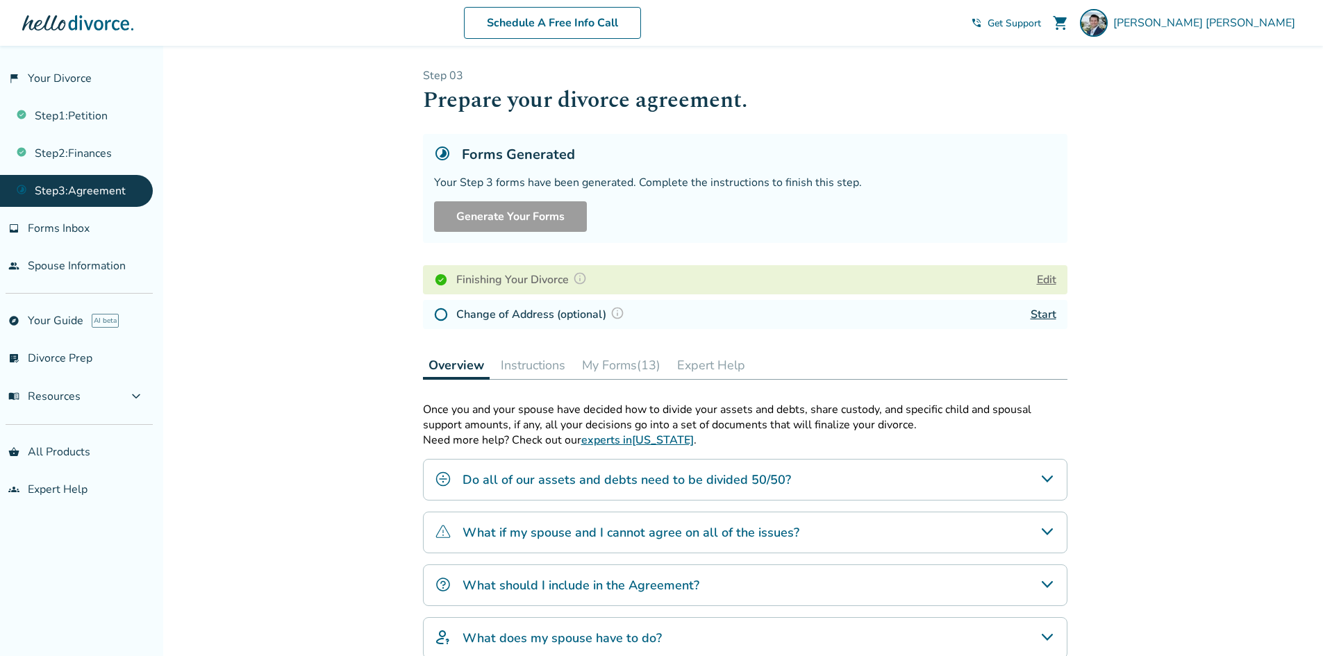
click at [528, 372] on button "Instructions" at bounding box center [533, 365] width 76 height 28
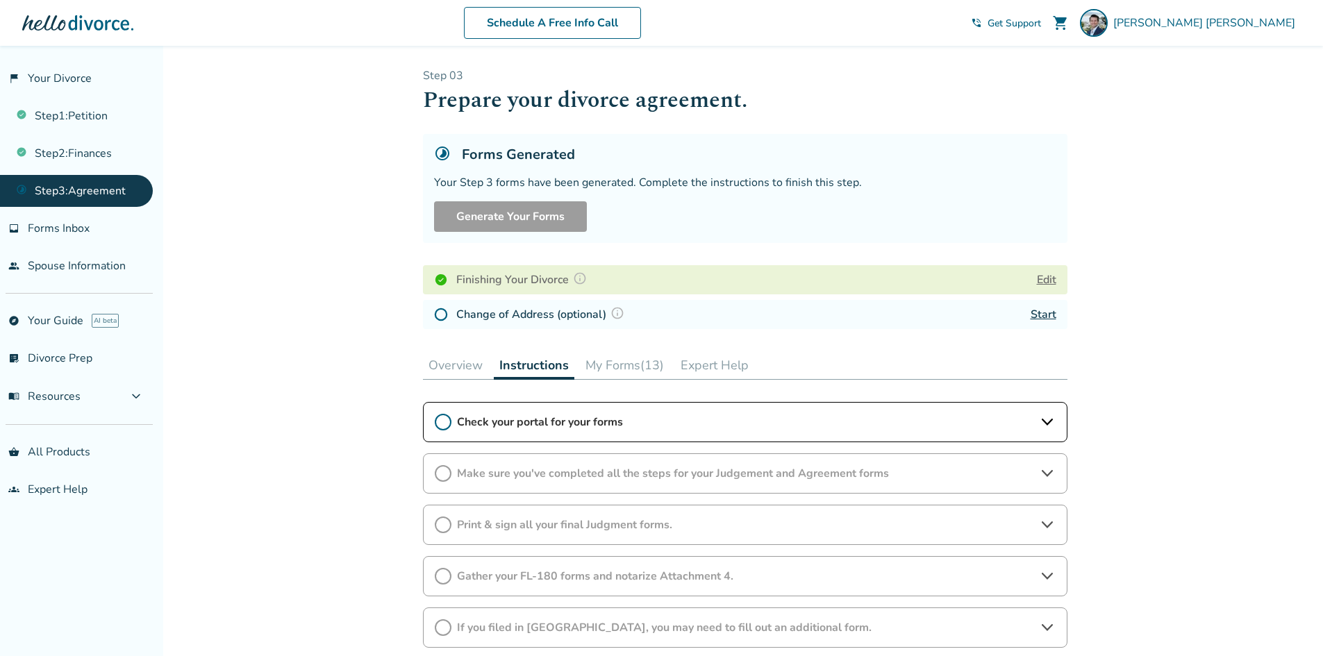
click at [580, 423] on span "Check your portal for your forms" at bounding box center [745, 421] width 576 height 15
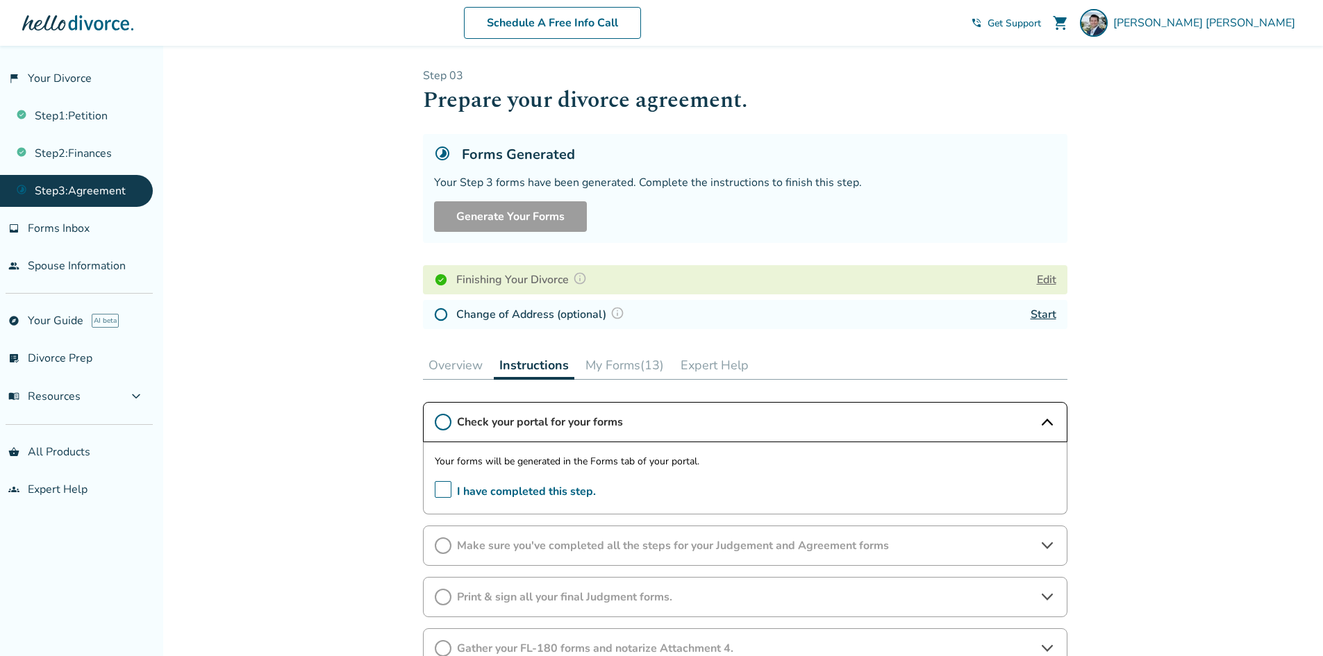
click at [580, 423] on span "Check your portal for your forms" at bounding box center [745, 421] width 576 height 15
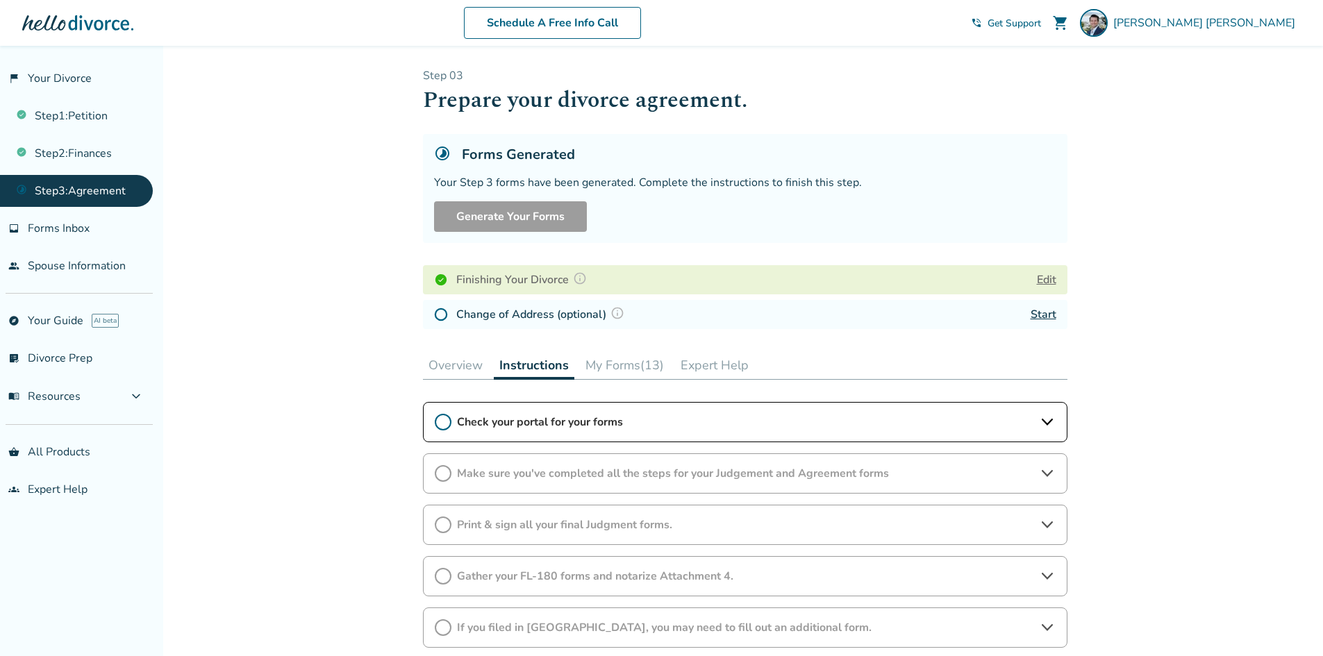
click at [580, 475] on span "Make sure you've completed all the steps for your Judgement and Agreement forms" at bounding box center [745, 473] width 576 height 15
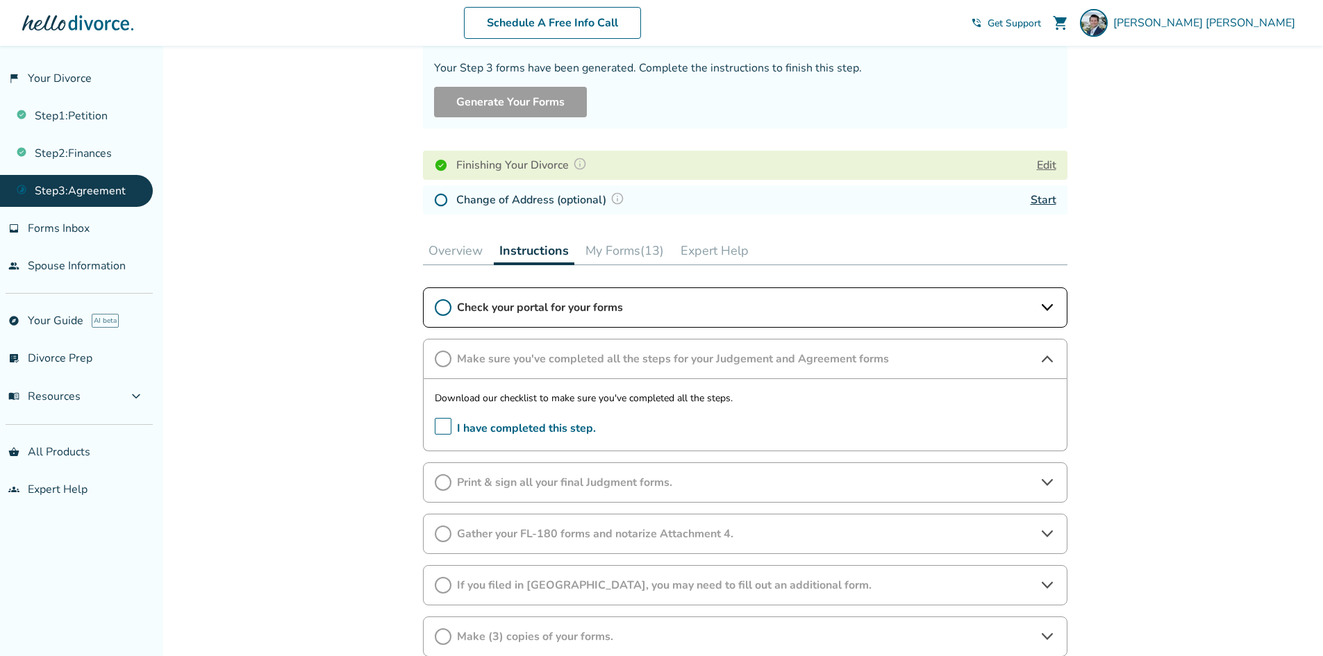
scroll to position [139, 0]
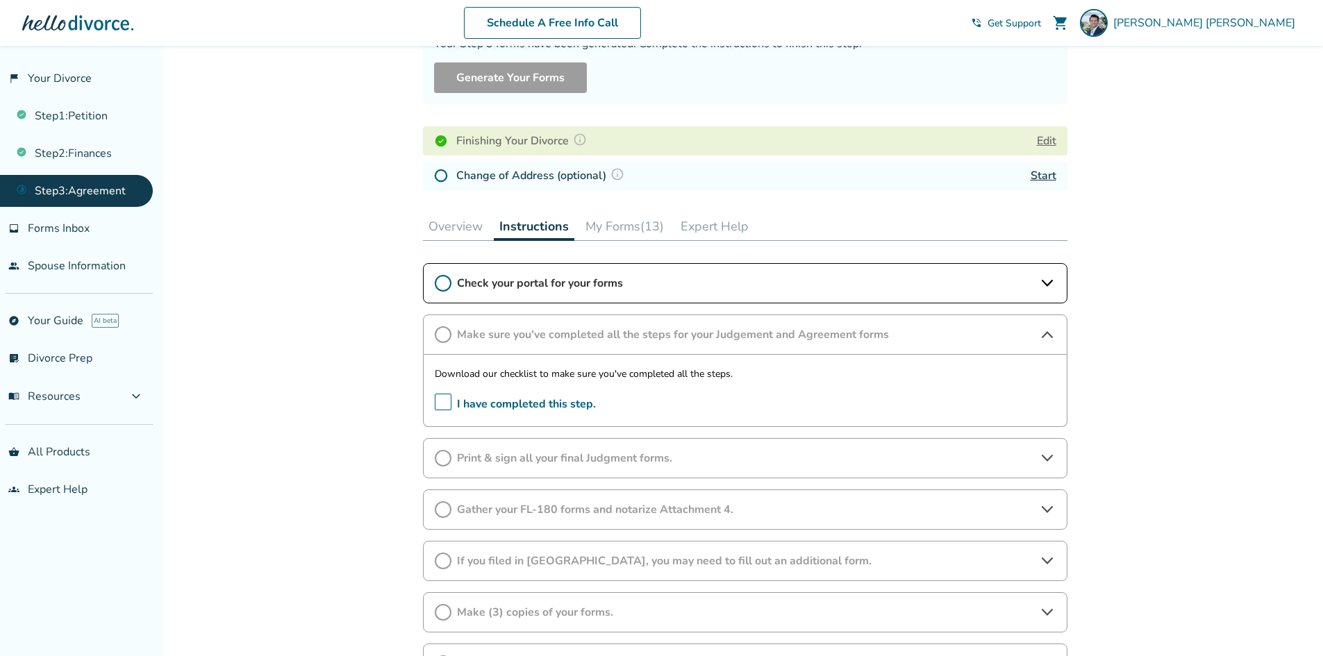
click at [570, 463] on span "Print & sign all your final Judgment forms." at bounding box center [745, 458] width 576 height 15
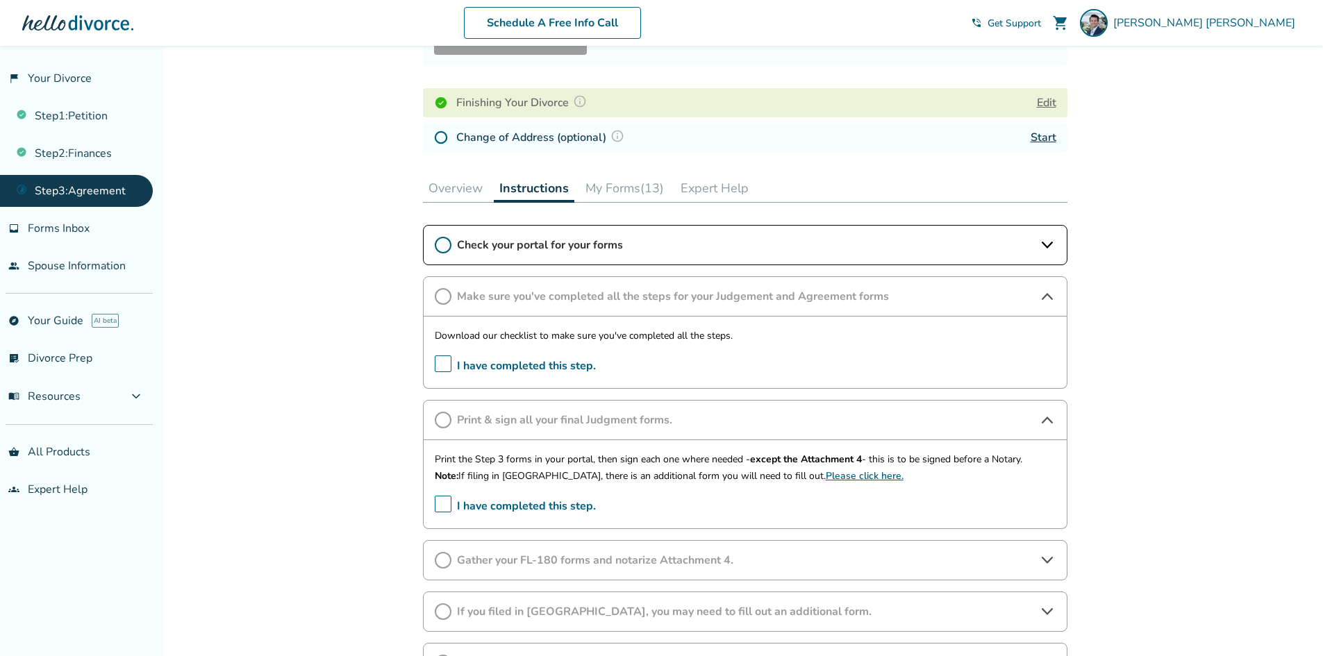
scroll to position [208, 0]
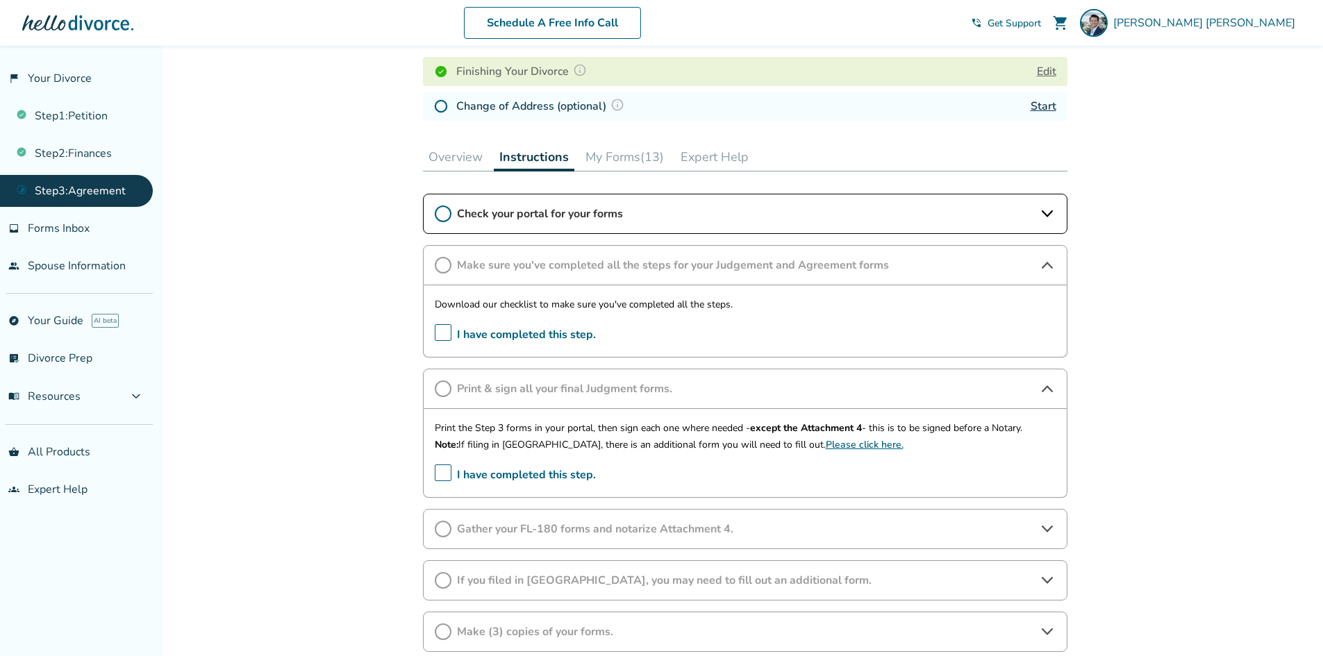
click at [501, 529] on span "Gather your FL-180 forms and notarize Attachment 4." at bounding box center [745, 528] width 576 height 15
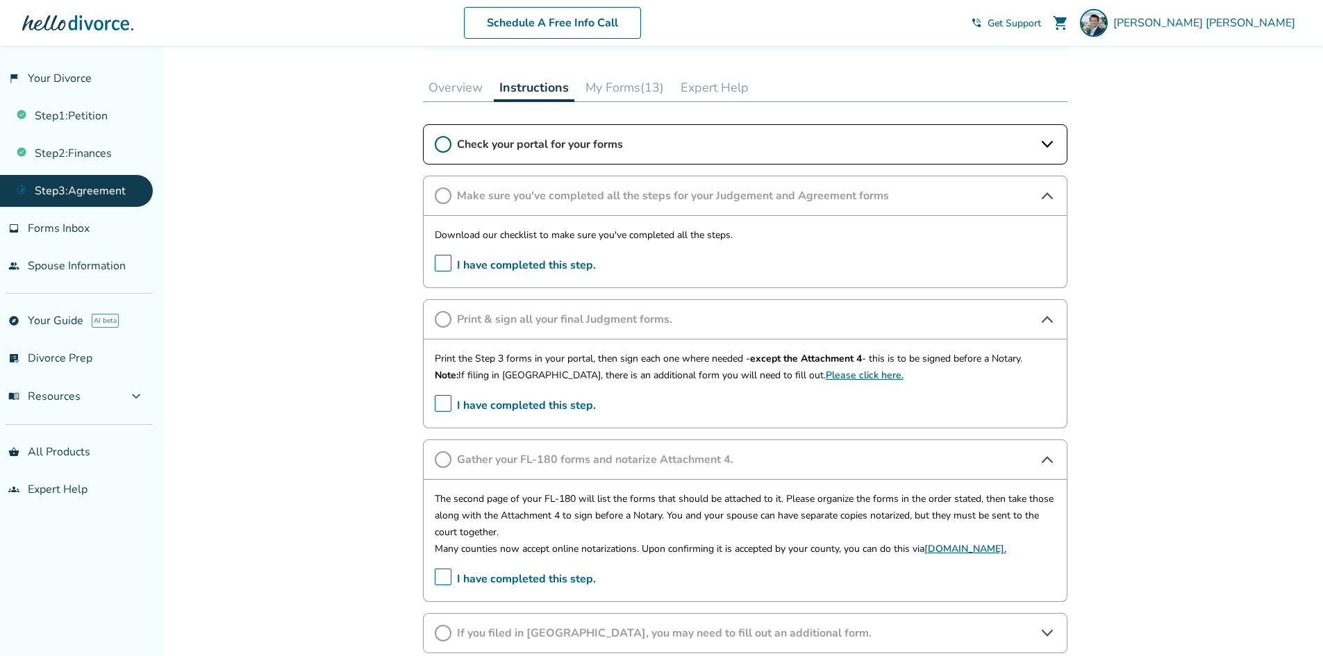
scroll to position [347, 0]
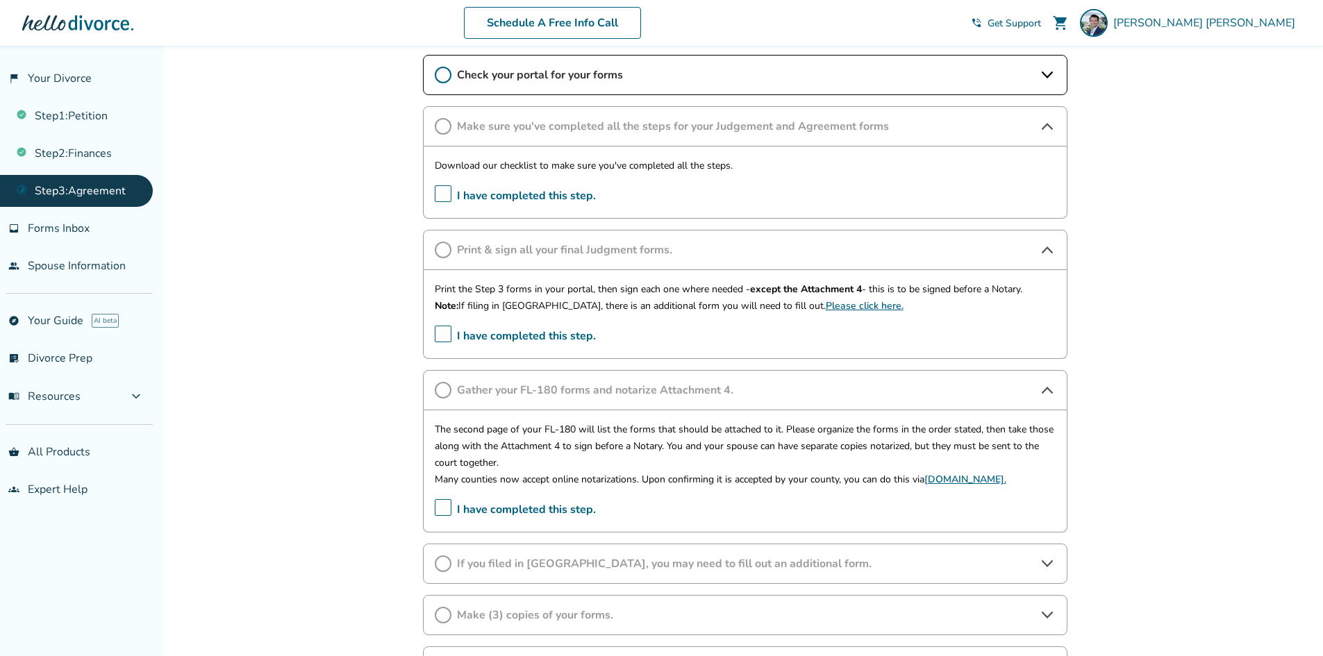
click at [344, 453] on div "Added to cart Step 0 3 Prepare your divorce agreement. Forms Generated Your Ste…" at bounding box center [661, 330] width 1323 height 1262
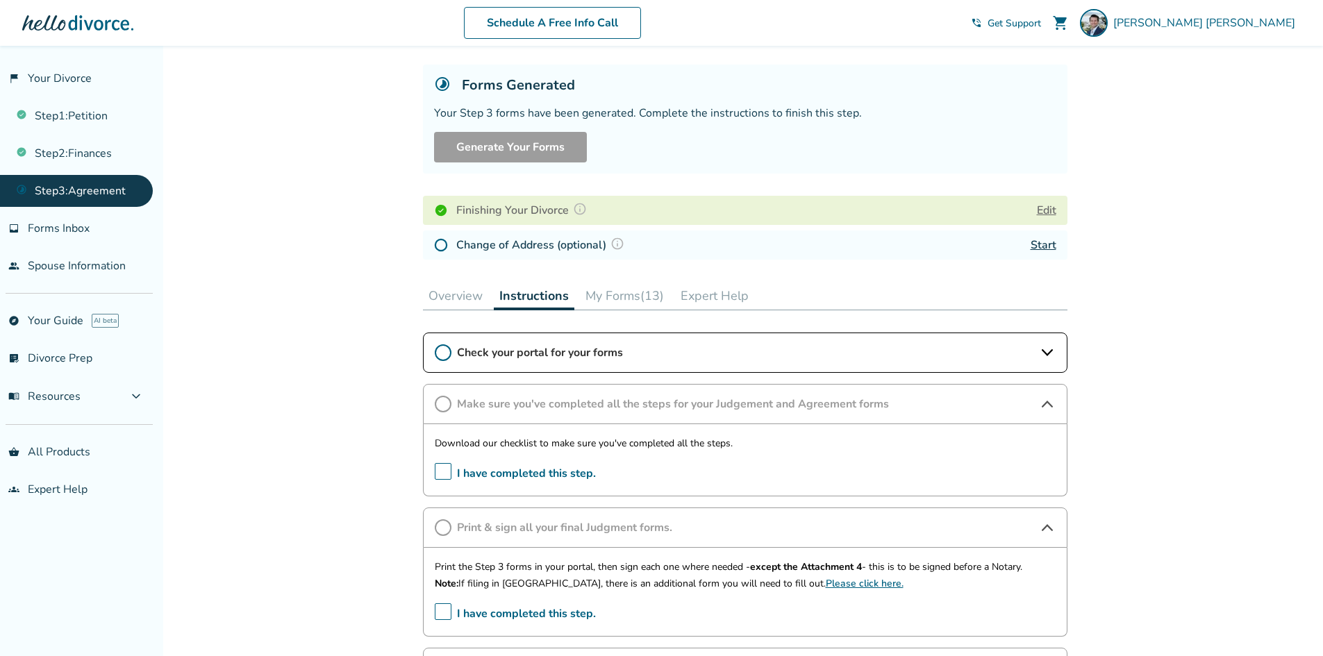
click at [459, 300] on button "Overview" at bounding box center [455, 296] width 65 height 28
